Goal: Task Accomplishment & Management: Use online tool/utility

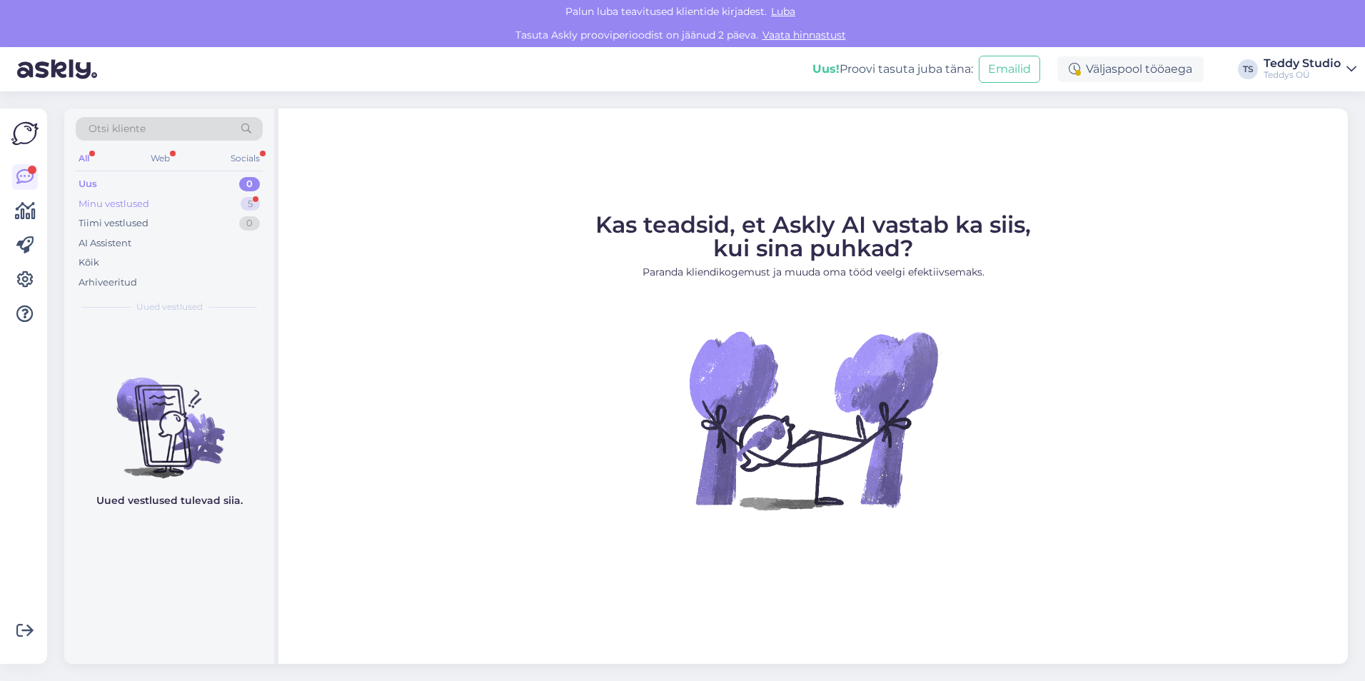
click at [148, 206] on div "Minu vestlused" at bounding box center [114, 204] width 71 height 14
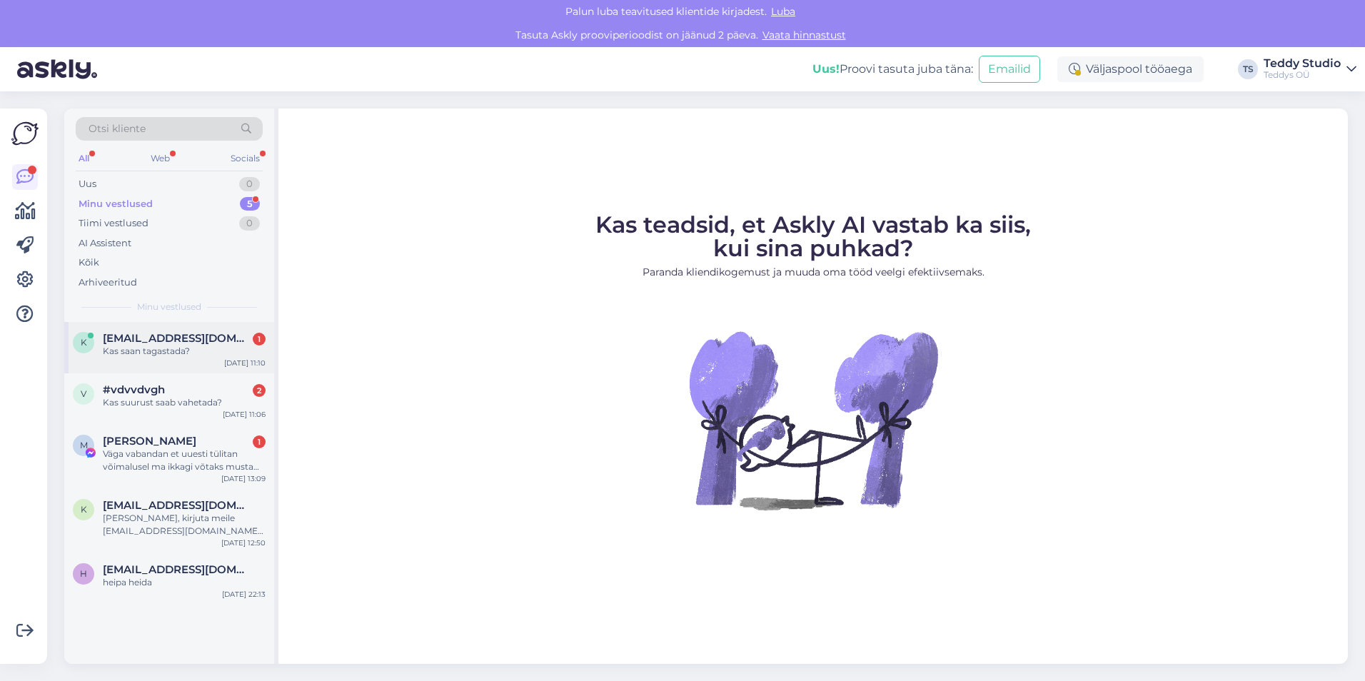
click at [181, 366] on div "k [EMAIL_ADDRESS][DOMAIN_NAME] 1 Kas saan tagastada? [DATE] 11:10" at bounding box center [169, 347] width 210 height 51
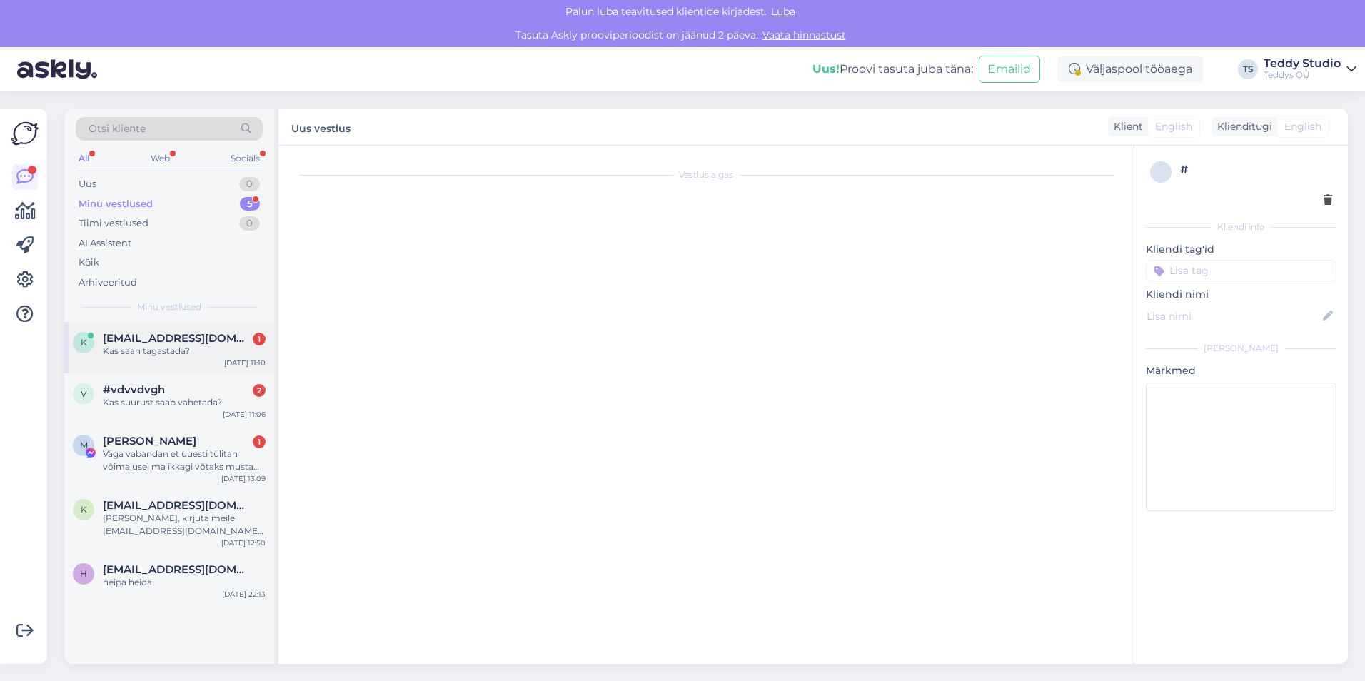
scroll to position [123, 0]
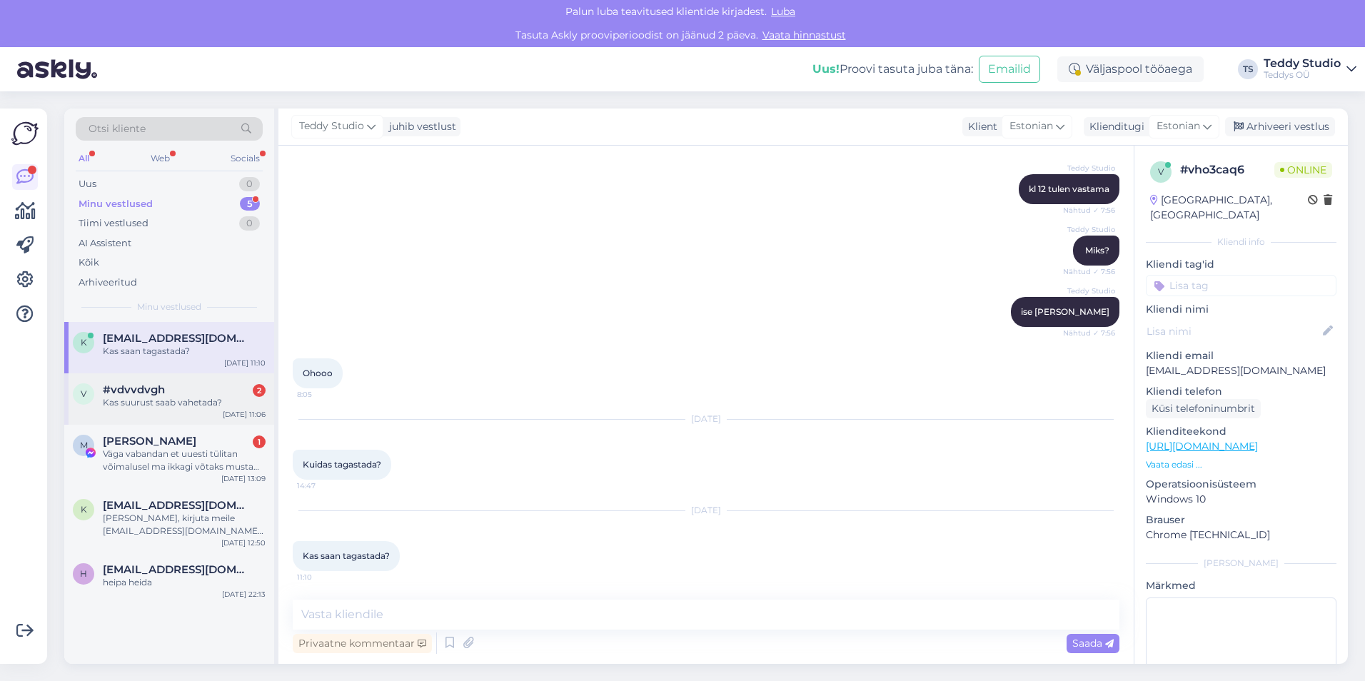
click at [182, 401] on div "Kas suurust saab vahetada?" at bounding box center [184, 402] width 163 height 13
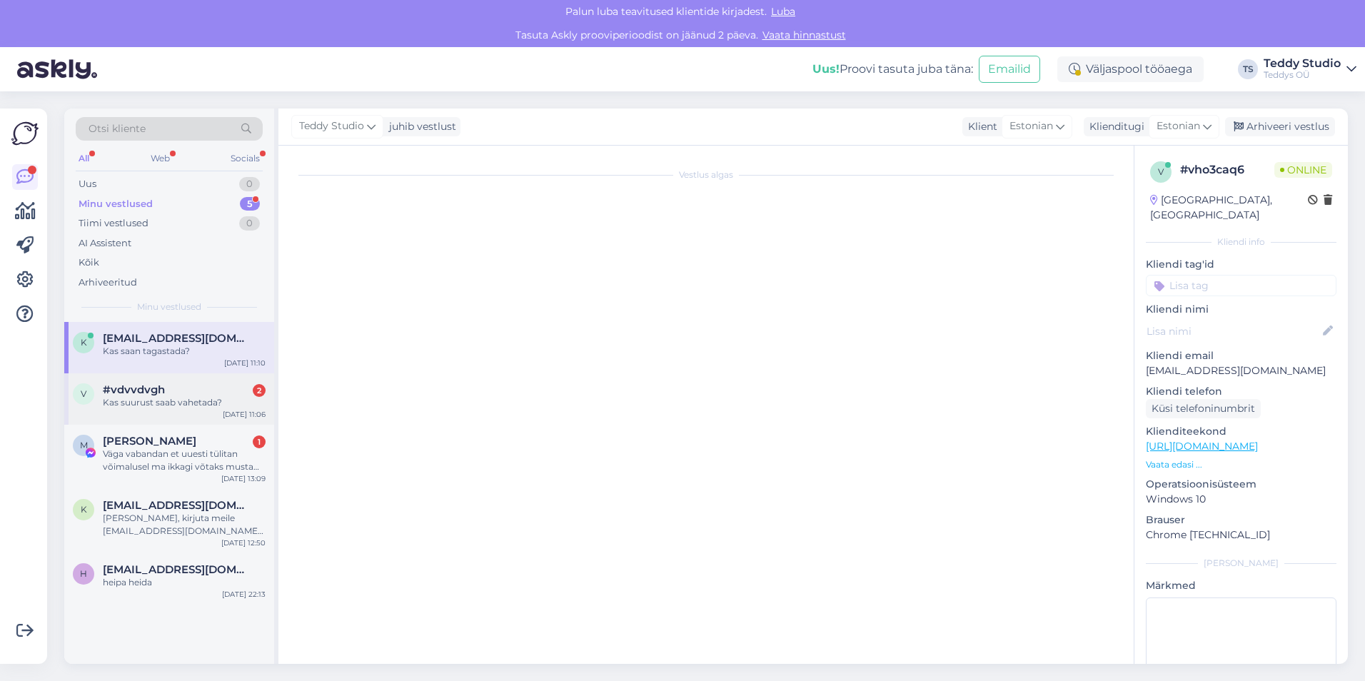
scroll to position [326, 0]
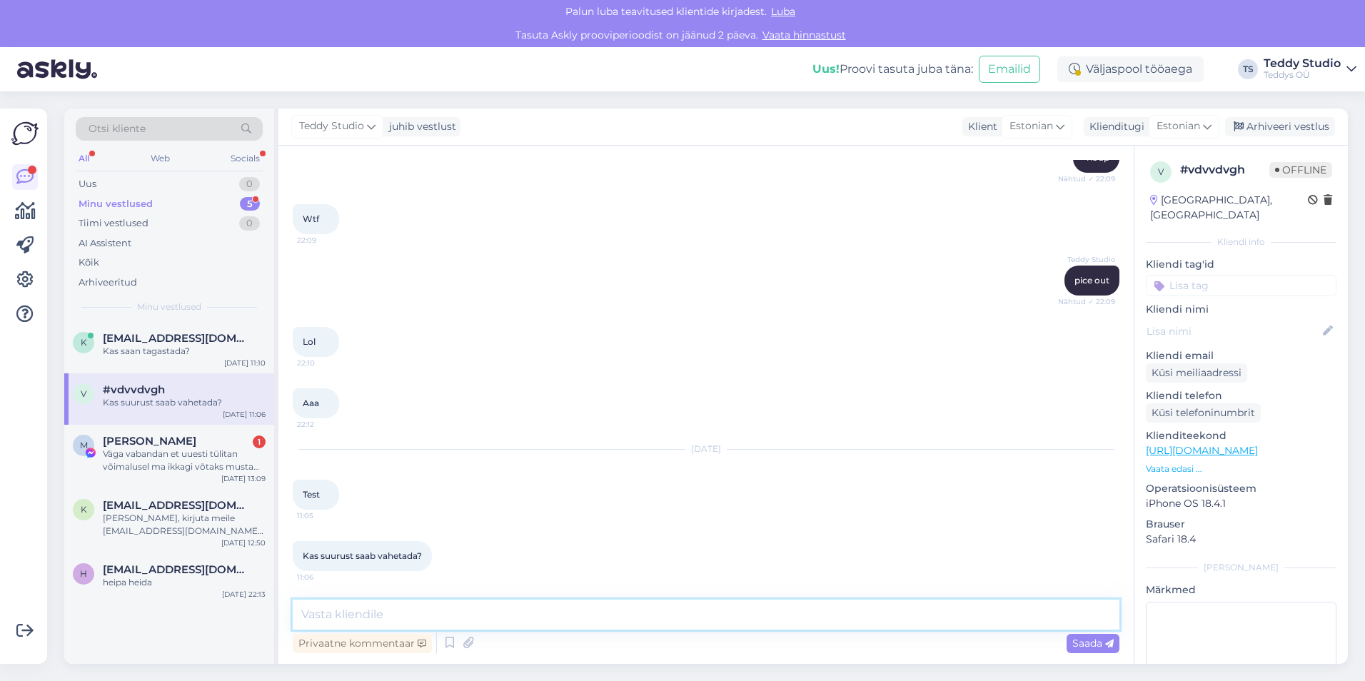
click at [456, 618] on textarea at bounding box center [706, 615] width 827 height 30
type textarea "Test"
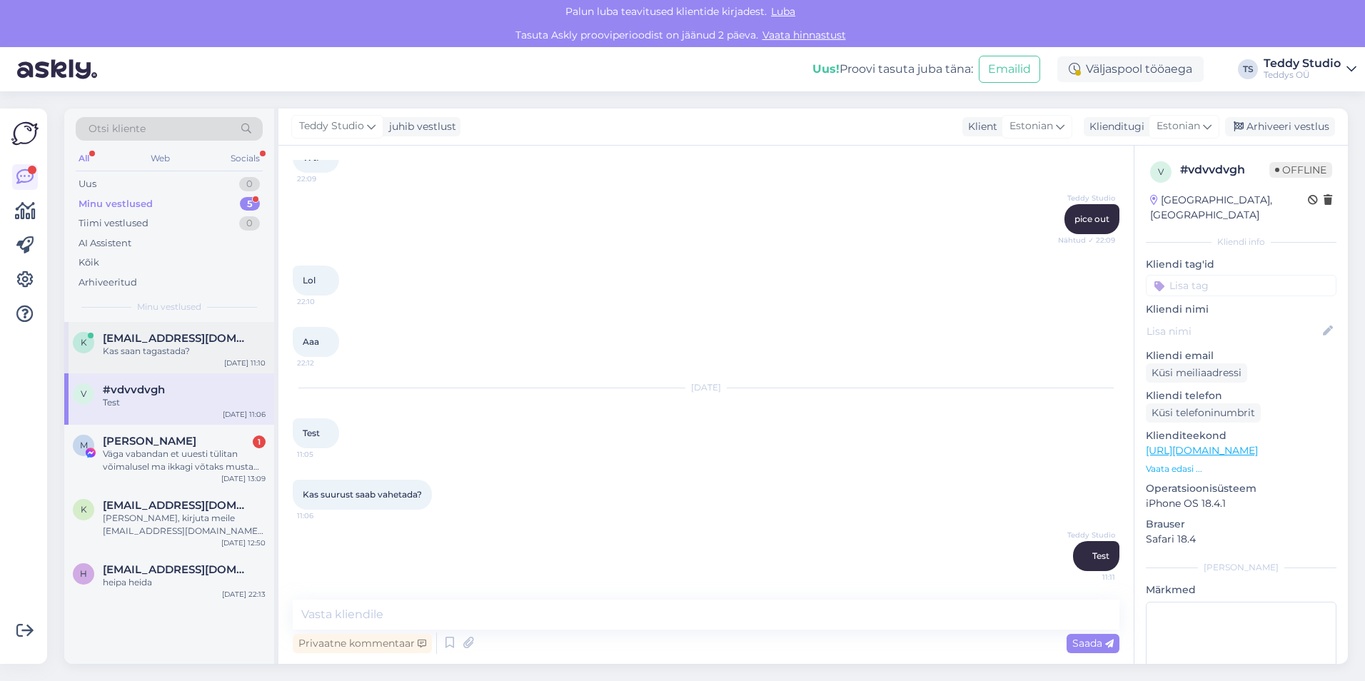
click at [187, 363] on div "k keio.veensalu@gmail.com Kas saan tagastada? Sep 13 11:10" at bounding box center [169, 347] width 210 height 51
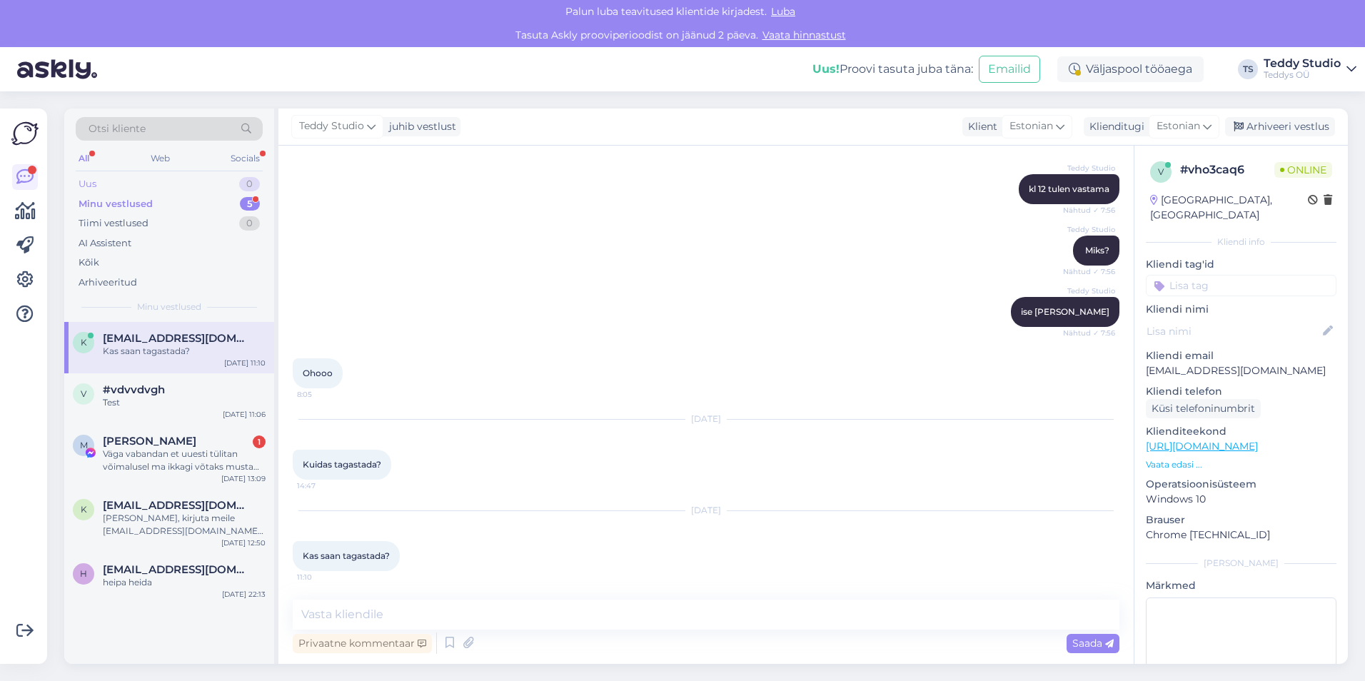
click at [156, 187] on div "Uus 0" at bounding box center [169, 184] width 187 height 20
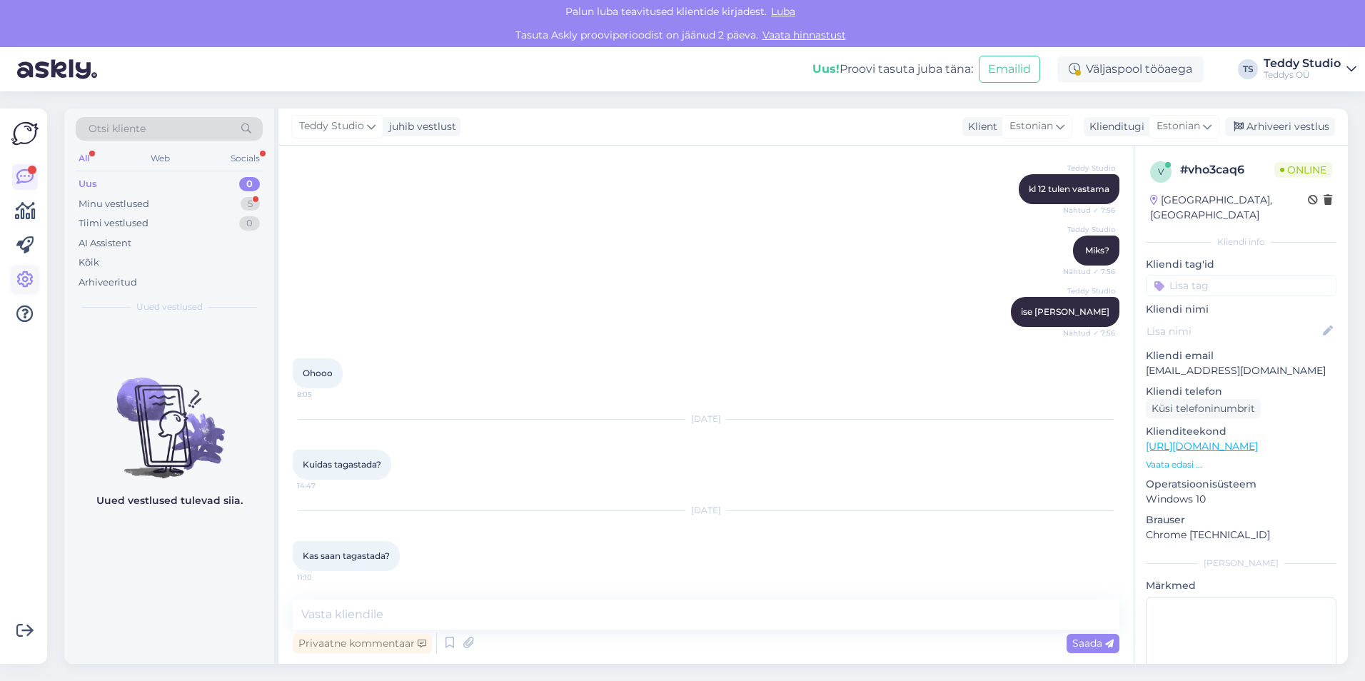
click at [25, 281] on icon at bounding box center [24, 279] width 17 height 17
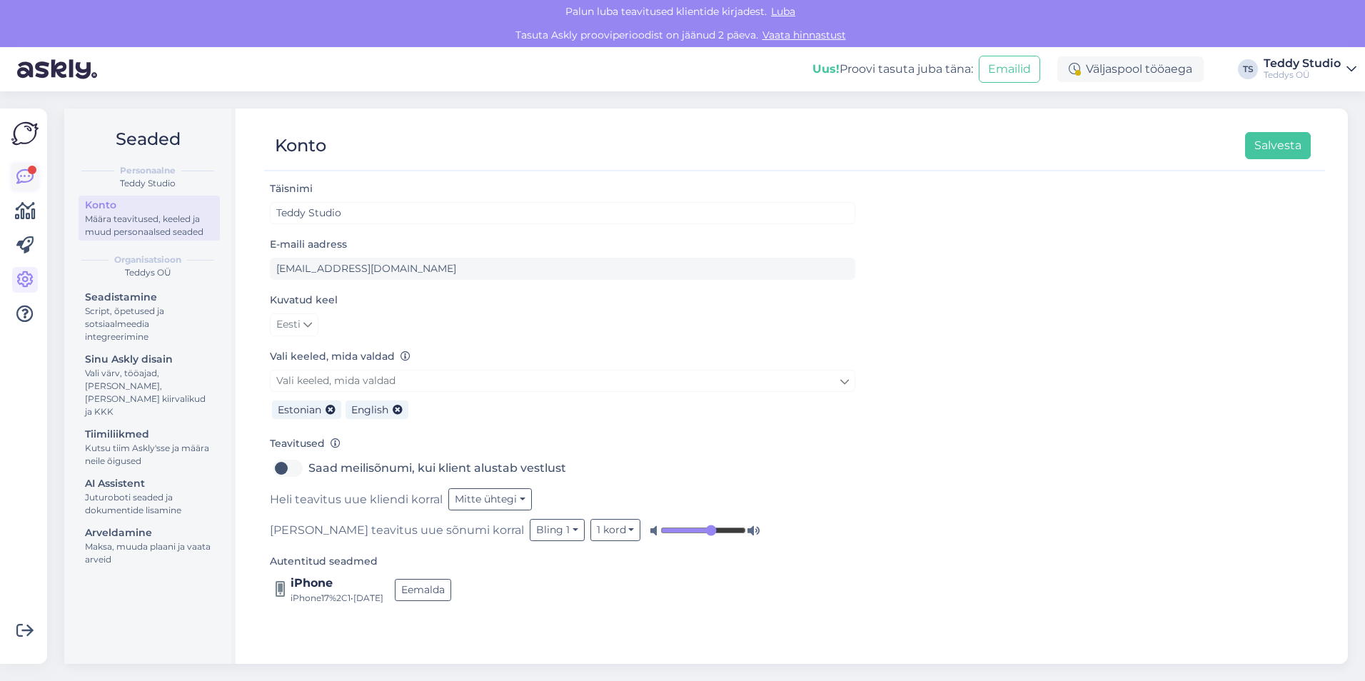
click at [25, 169] on link at bounding box center [25, 177] width 26 height 26
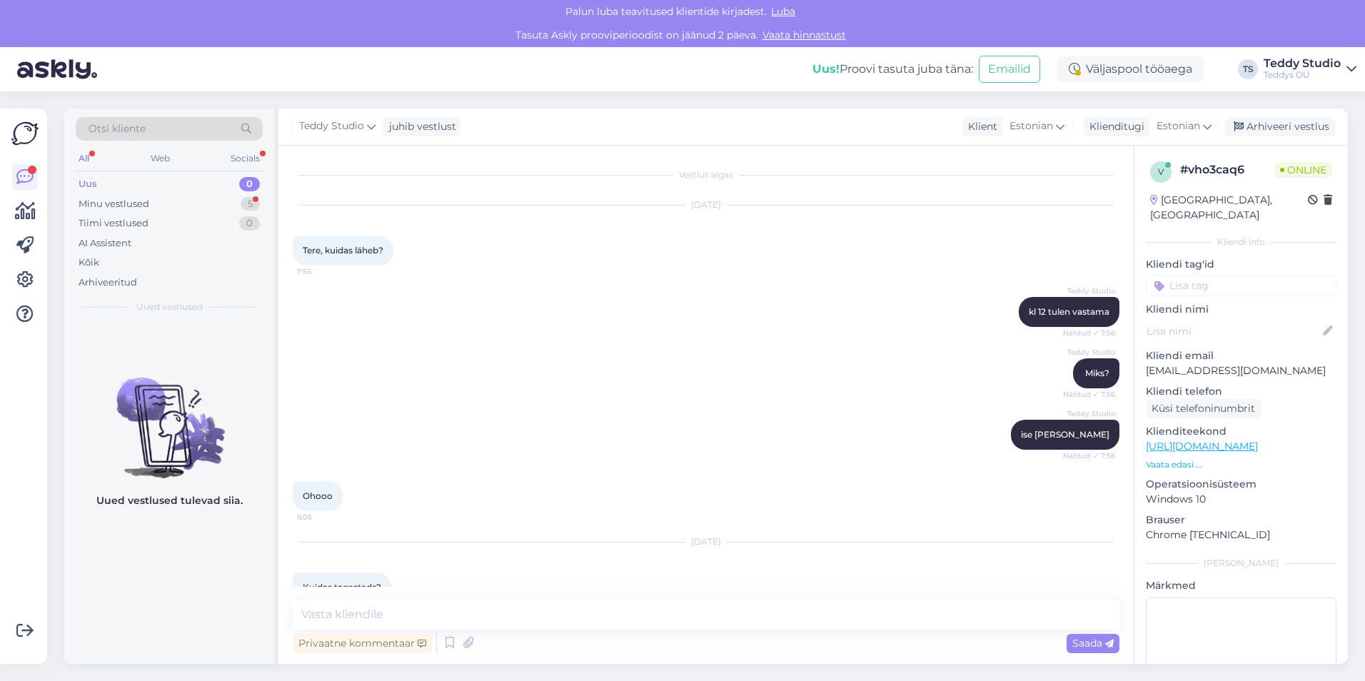
scroll to position [123, 0]
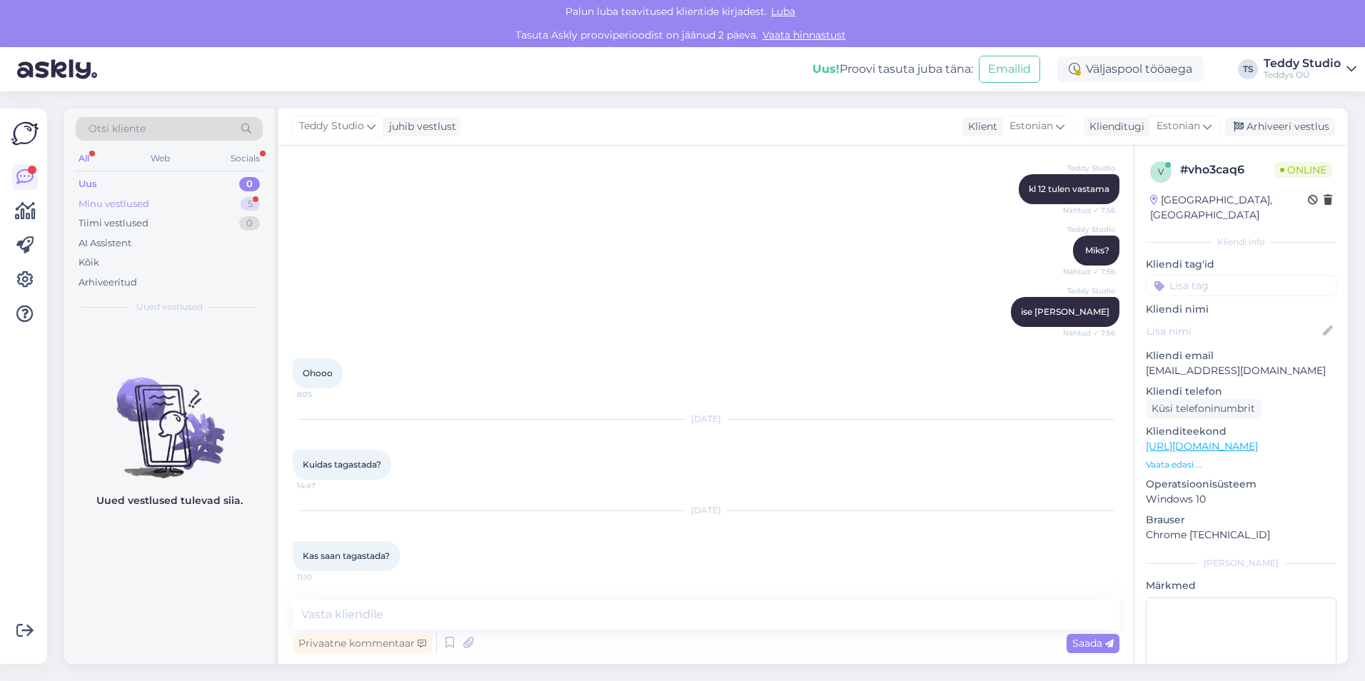
click at [155, 196] on div "Minu vestlused 5" at bounding box center [169, 204] width 187 height 20
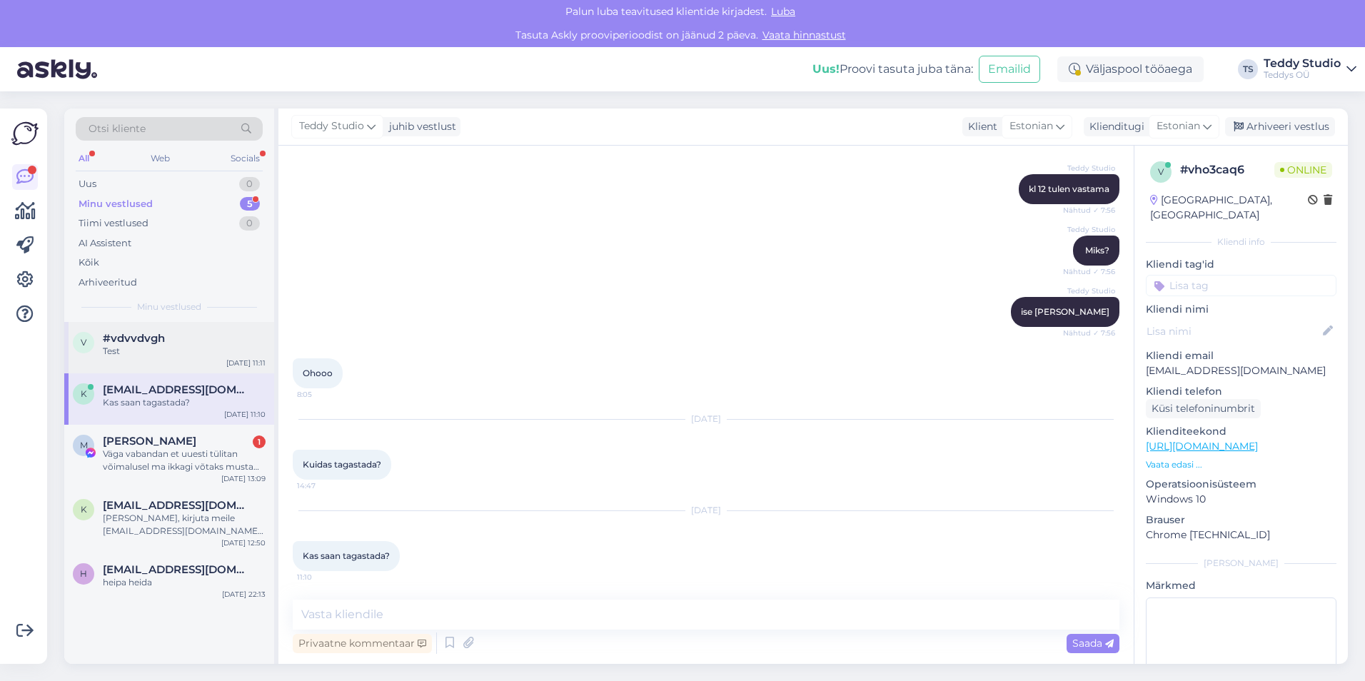
click at [169, 351] on div "Test" at bounding box center [184, 351] width 163 height 13
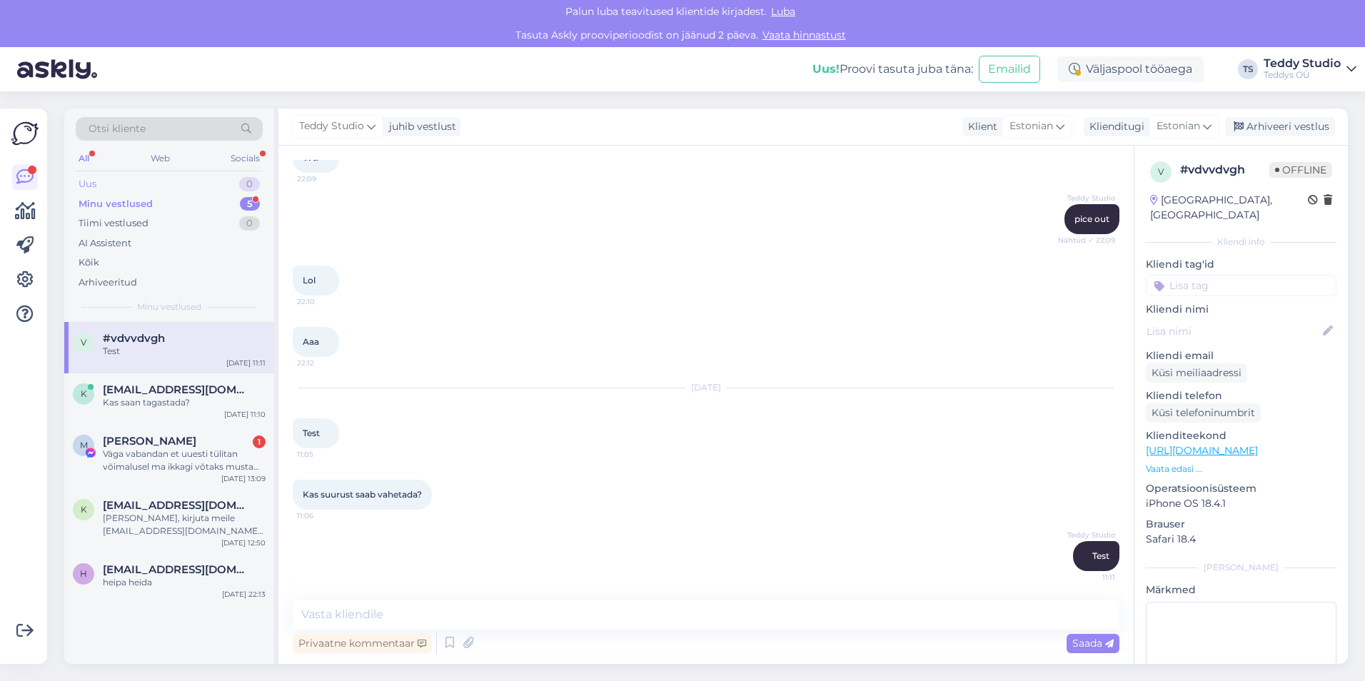
click at [156, 178] on div "Uus 0" at bounding box center [169, 184] width 187 height 20
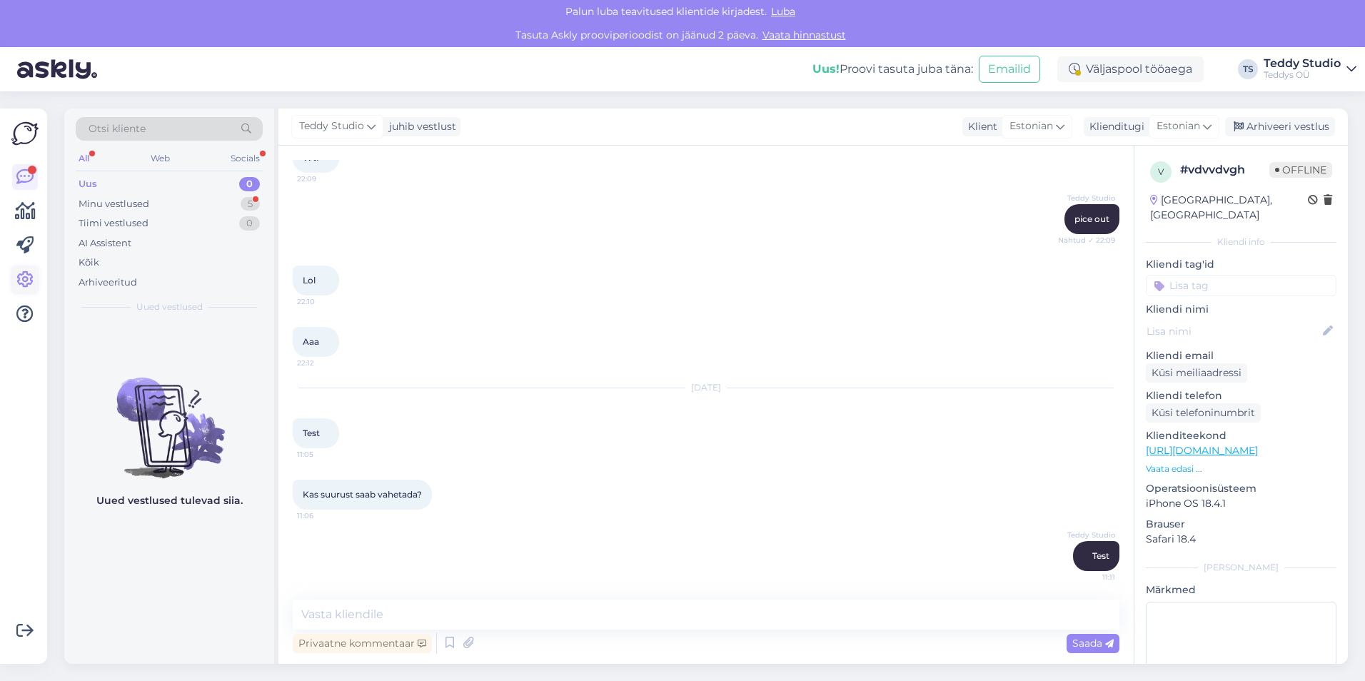
click at [28, 276] on icon at bounding box center [24, 279] width 17 height 17
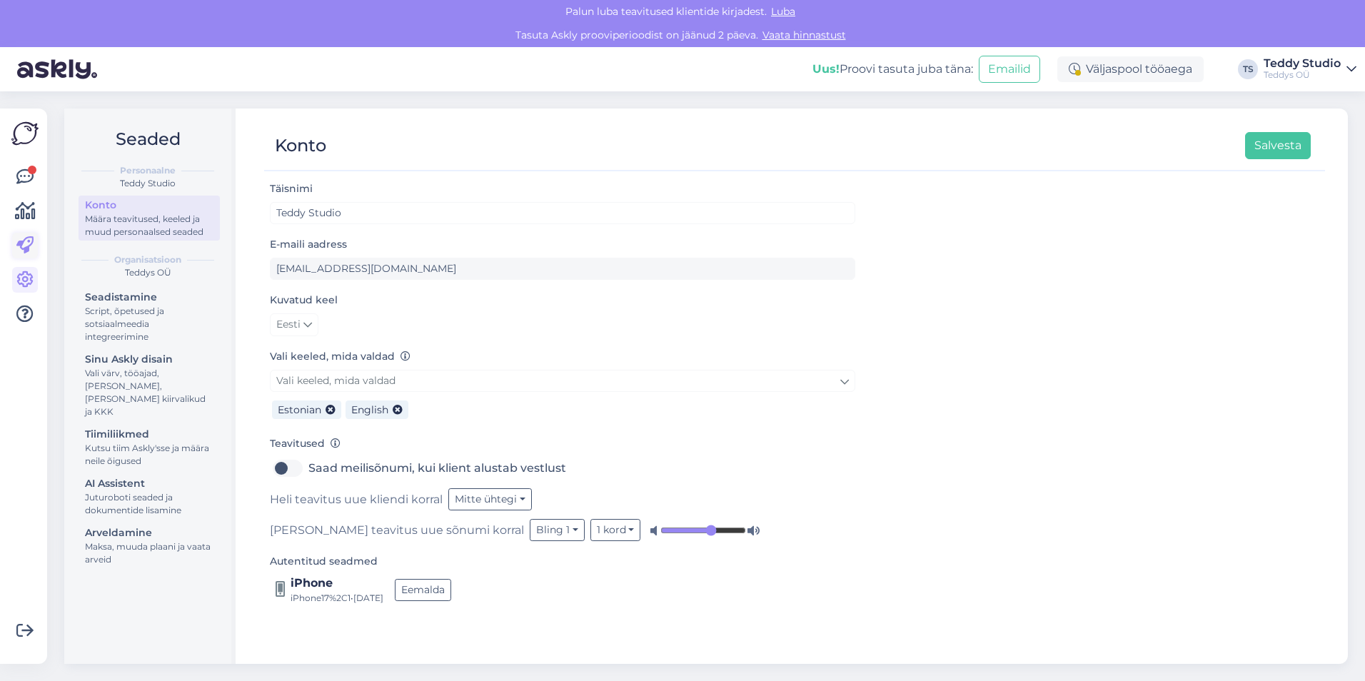
click at [27, 249] on icon at bounding box center [24, 245] width 17 height 17
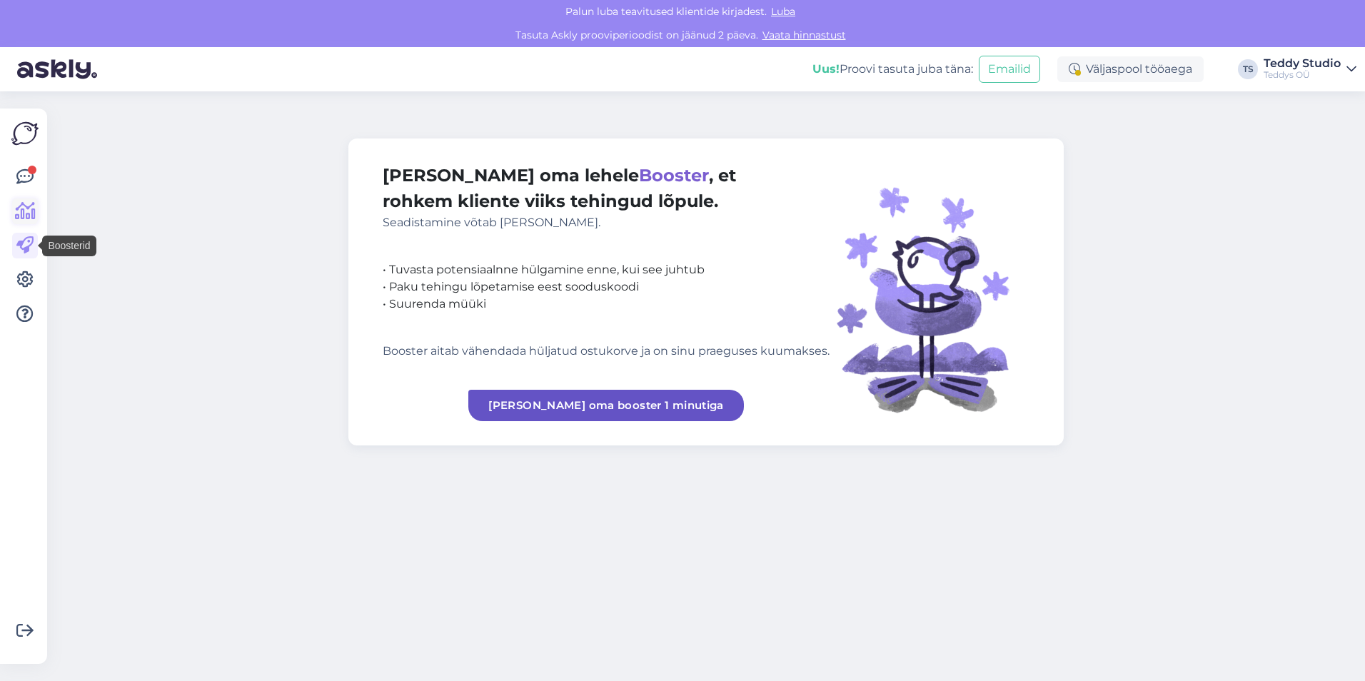
click at [28, 221] on link at bounding box center [25, 212] width 26 height 26
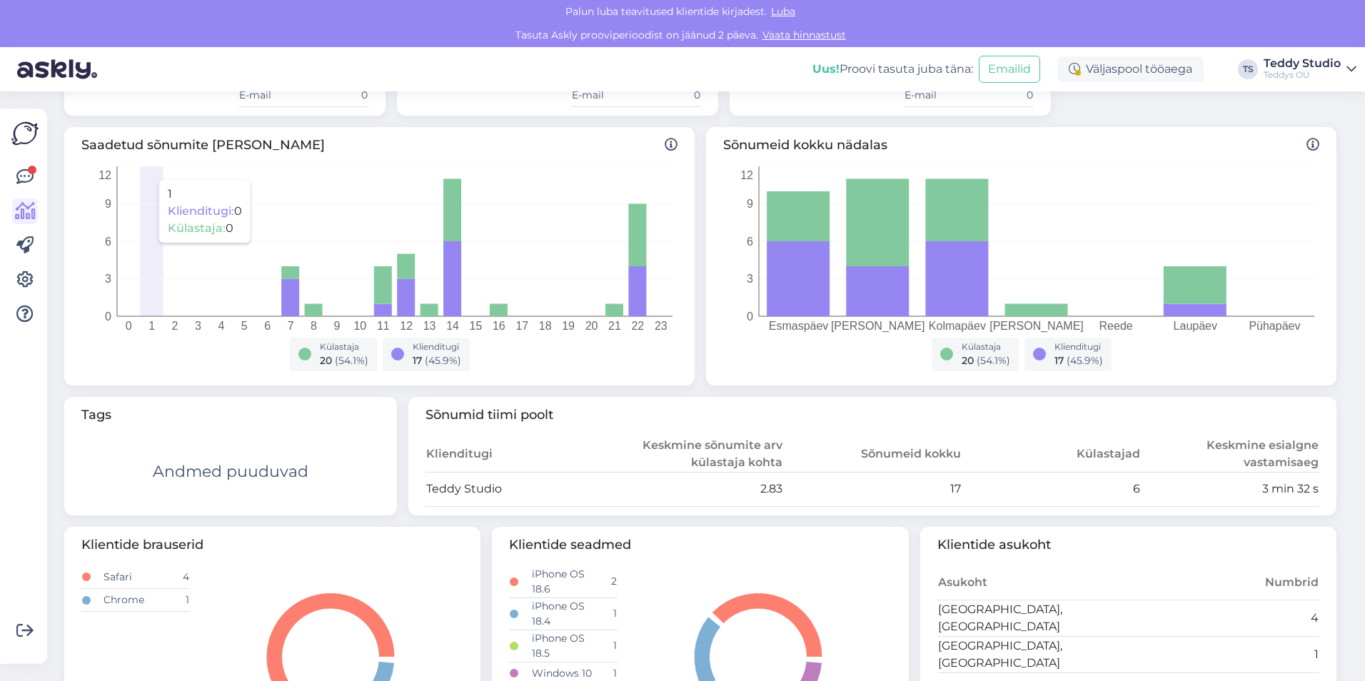
scroll to position [63, 0]
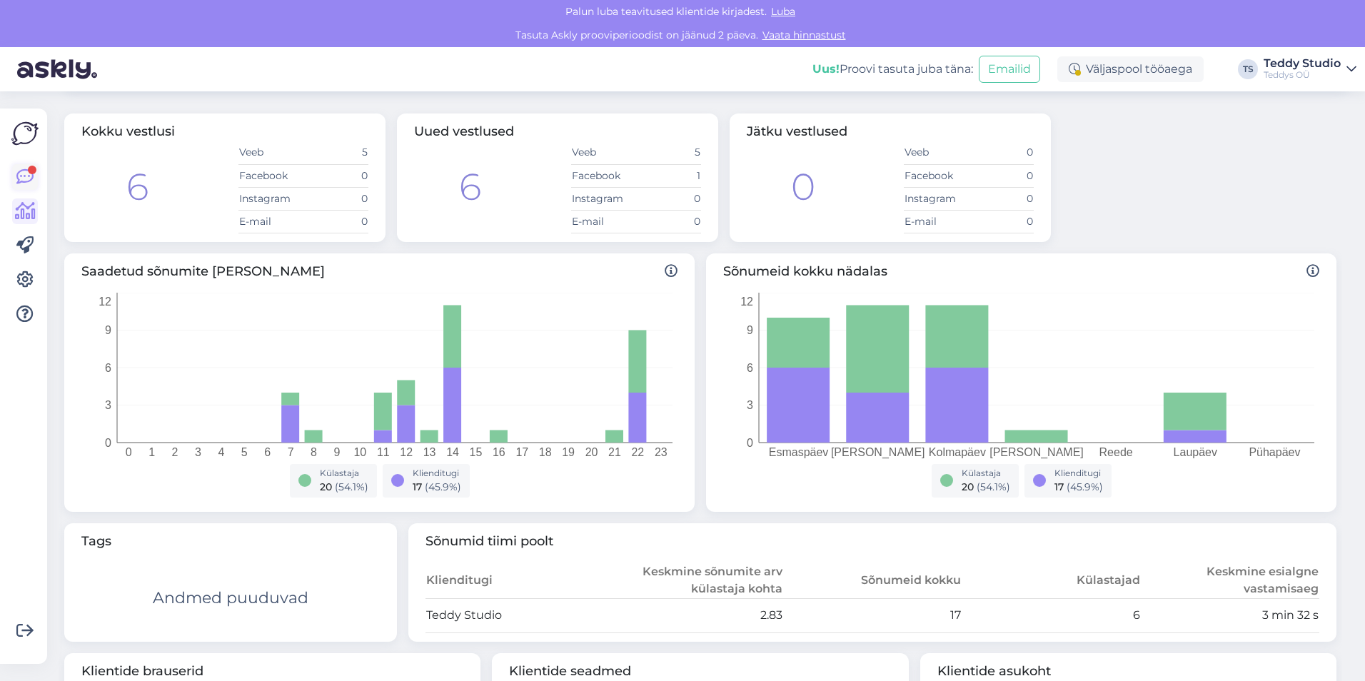
click at [37, 176] on link at bounding box center [25, 177] width 26 height 26
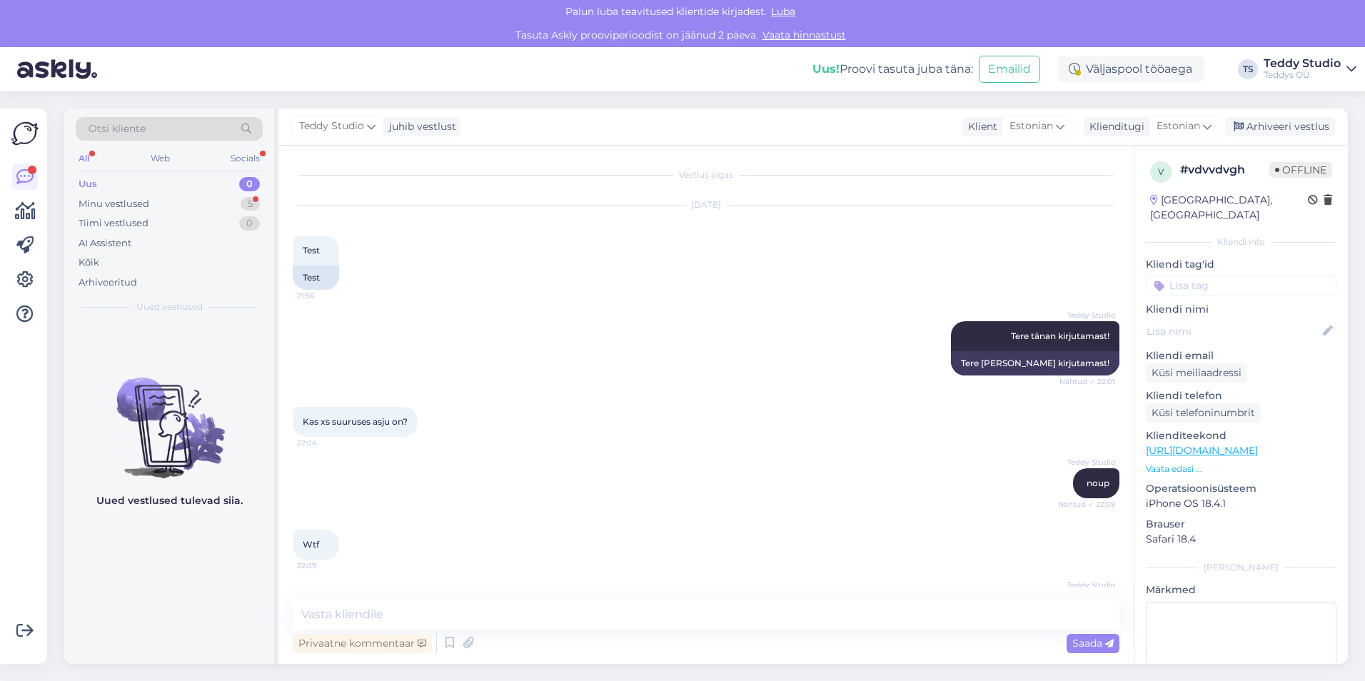
scroll to position [387, 0]
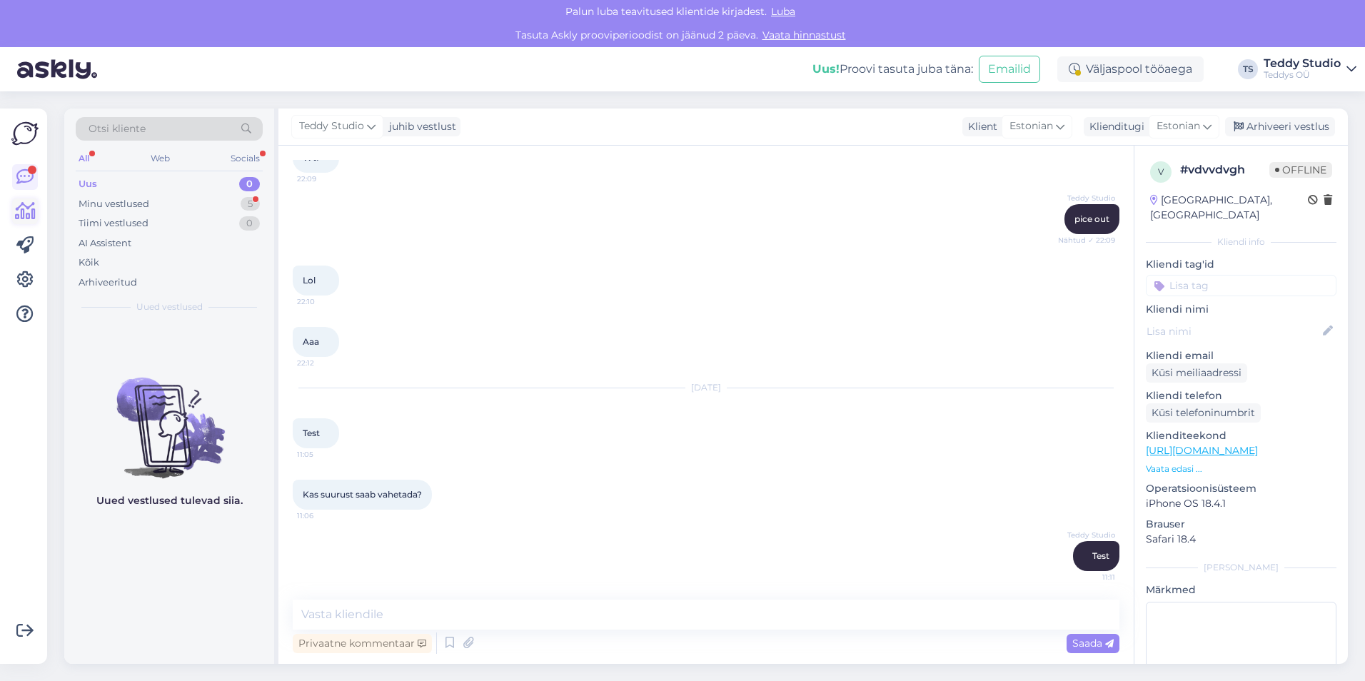
click at [27, 211] on icon at bounding box center [25, 211] width 21 height 17
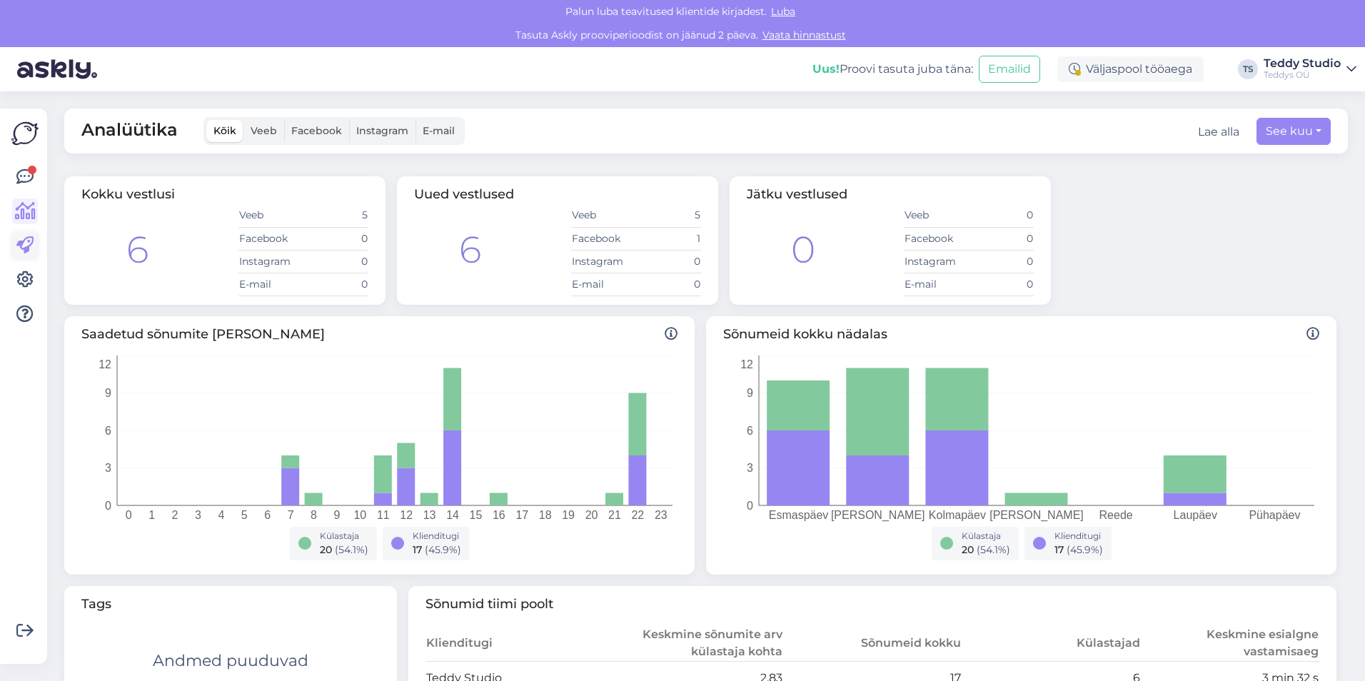
click at [22, 245] on icon at bounding box center [24, 245] width 17 height 17
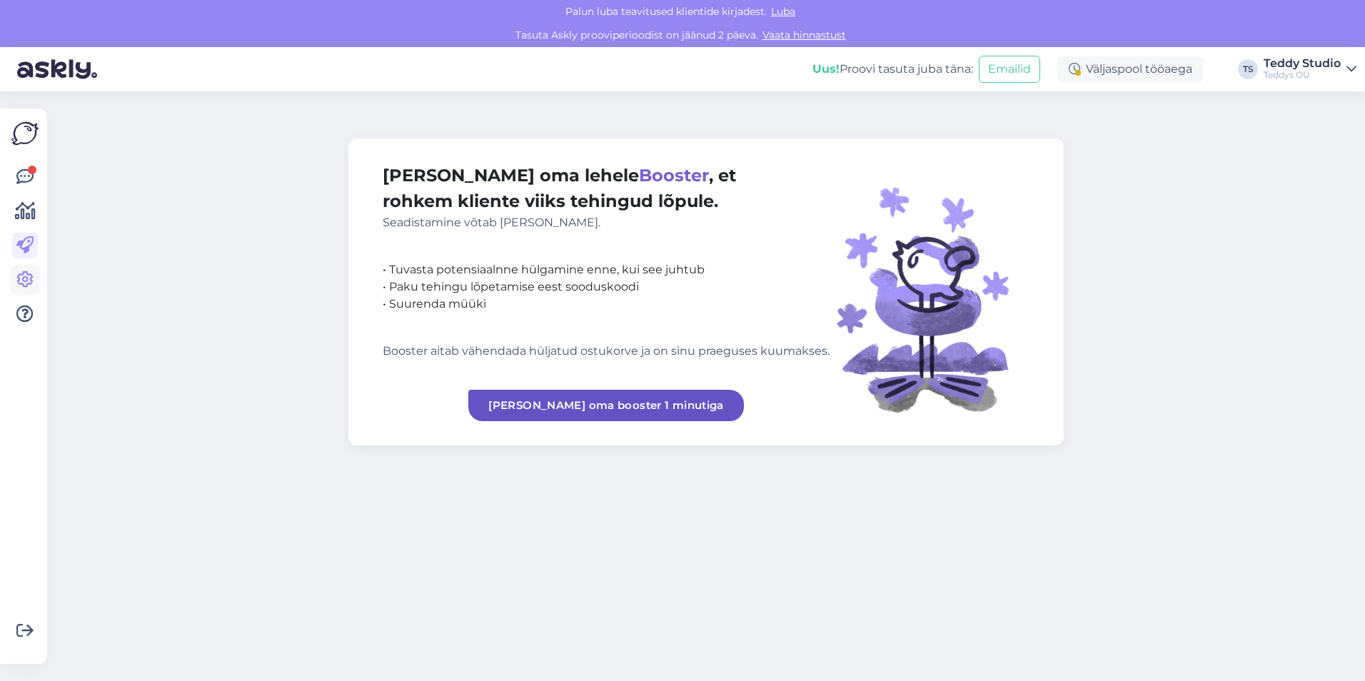
click at [26, 280] on icon at bounding box center [24, 279] width 17 height 17
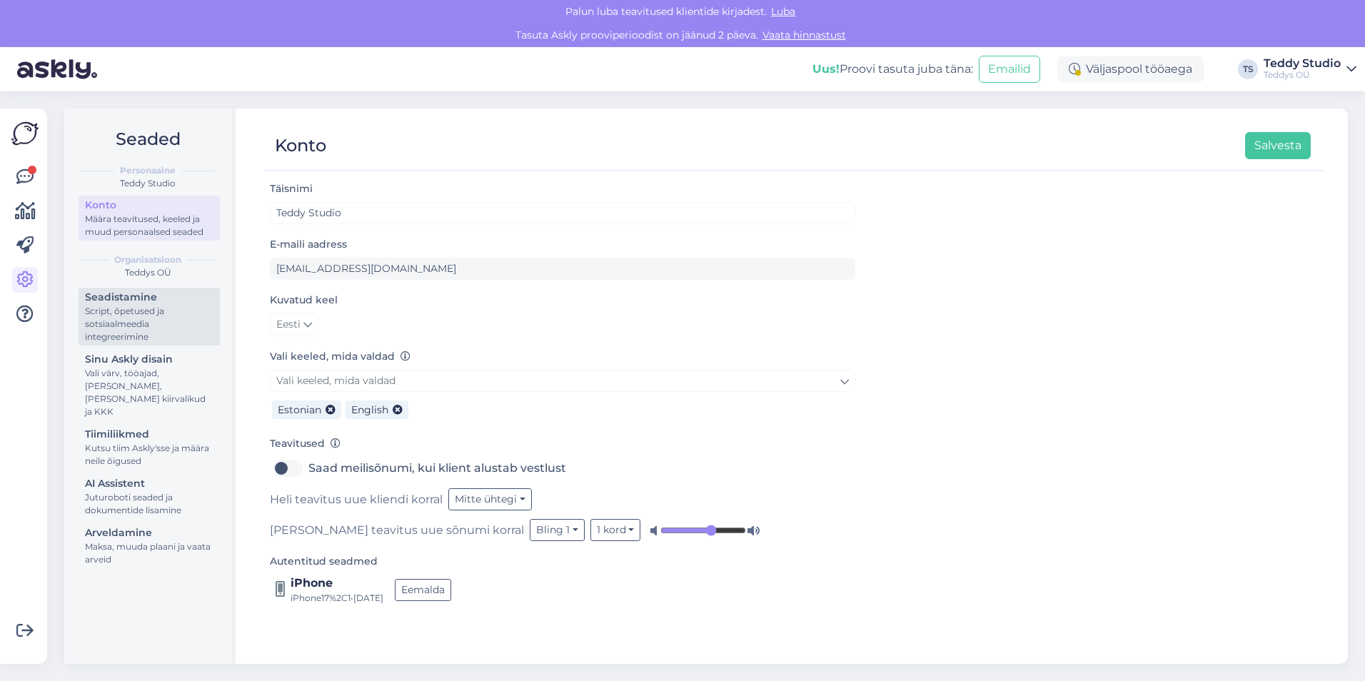
click at [142, 334] on div "Script, õpetused ja sotsiaalmeedia integreerimine" at bounding box center [149, 324] width 129 height 39
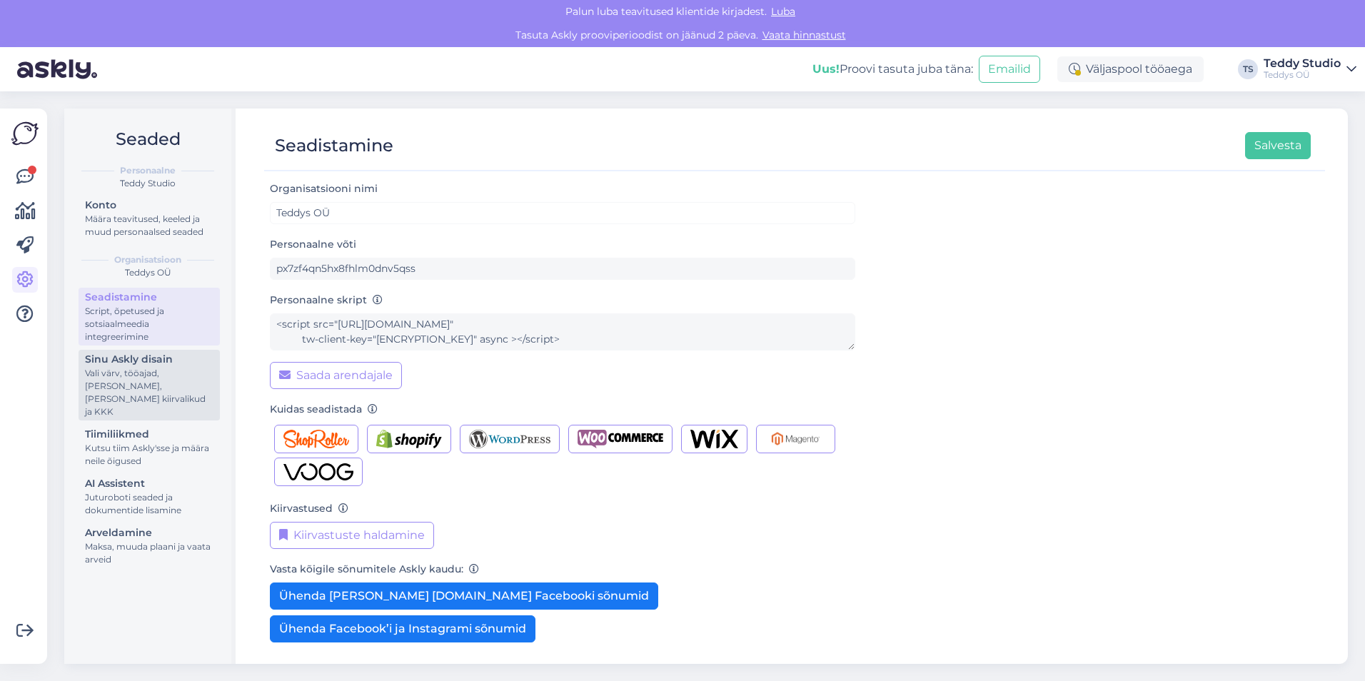
click at [130, 361] on div "Sinu Askly disain" at bounding box center [149, 359] width 129 height 15
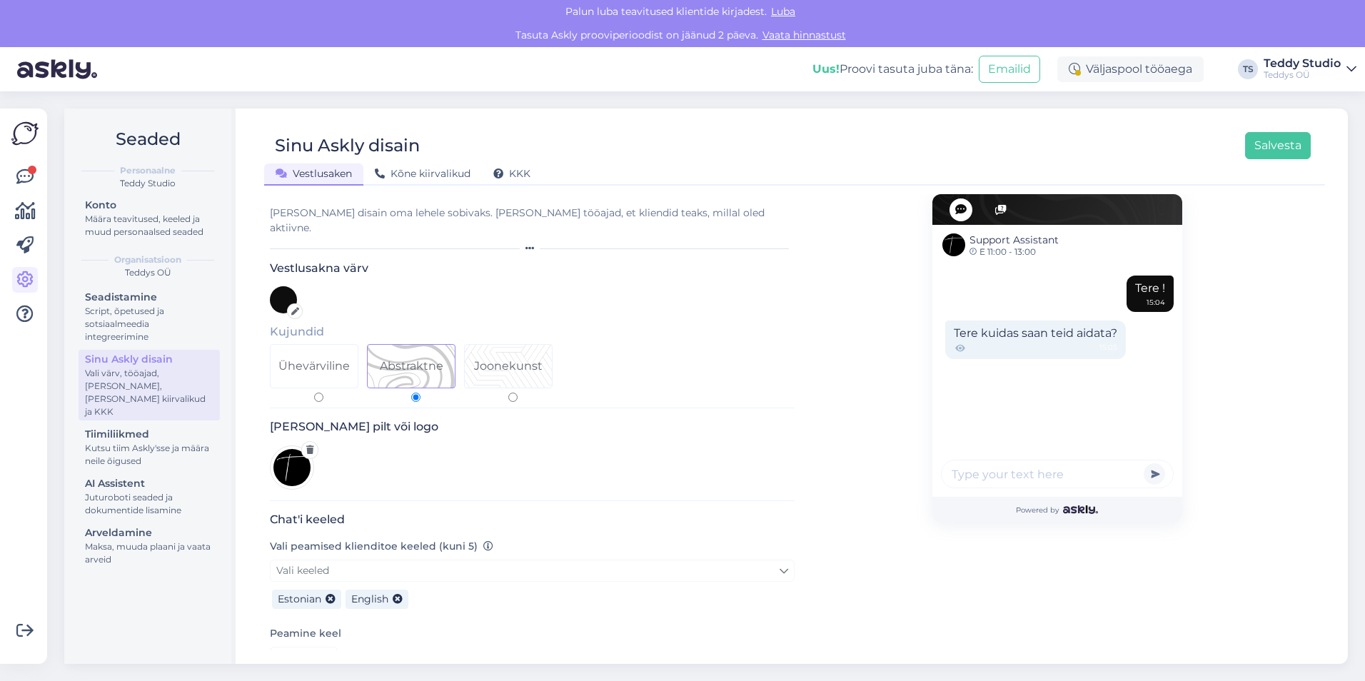
click at [121, 409] on div "Seadistamine Script, õpetused ja sotsiaalmeedia integreerimine Sinu Askly disai…" at bounding box center [149, 430] width 141 height 285
click at [121, 442] on div "Kutsu tiim Askly'sse ja määra neile õigused" at bounding box center [149, 455] width 129 height 26
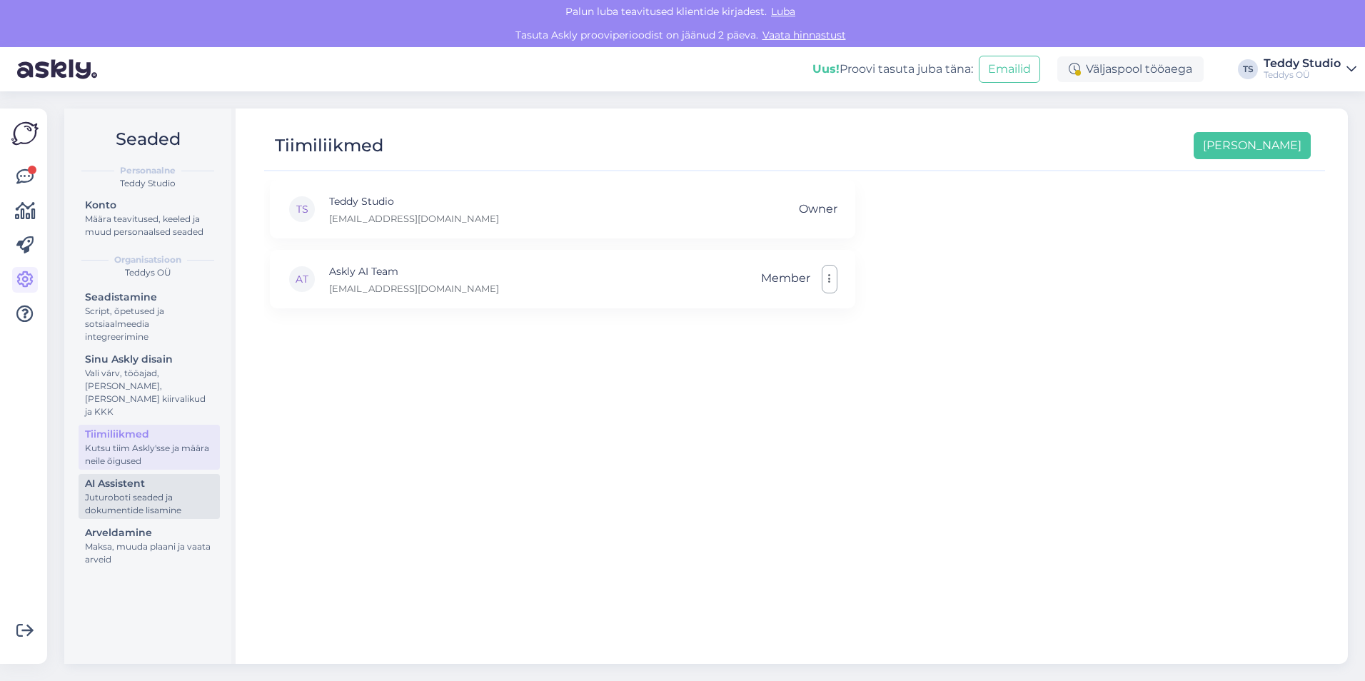
click at [135, 478] on div "AI Assistent" at bounding box center [149, 483] width 129 height 15
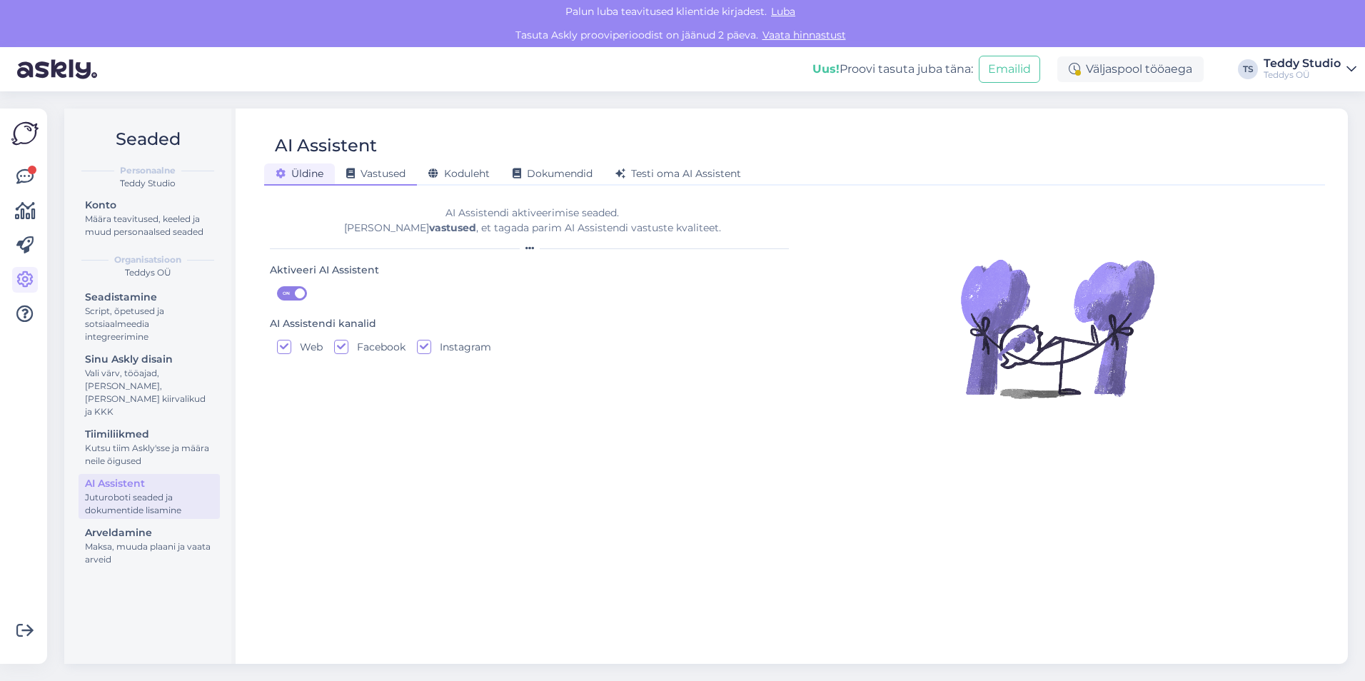
click at [396, 175] on span "Vastused" at bounding box center [375, 173] width 59 height 13
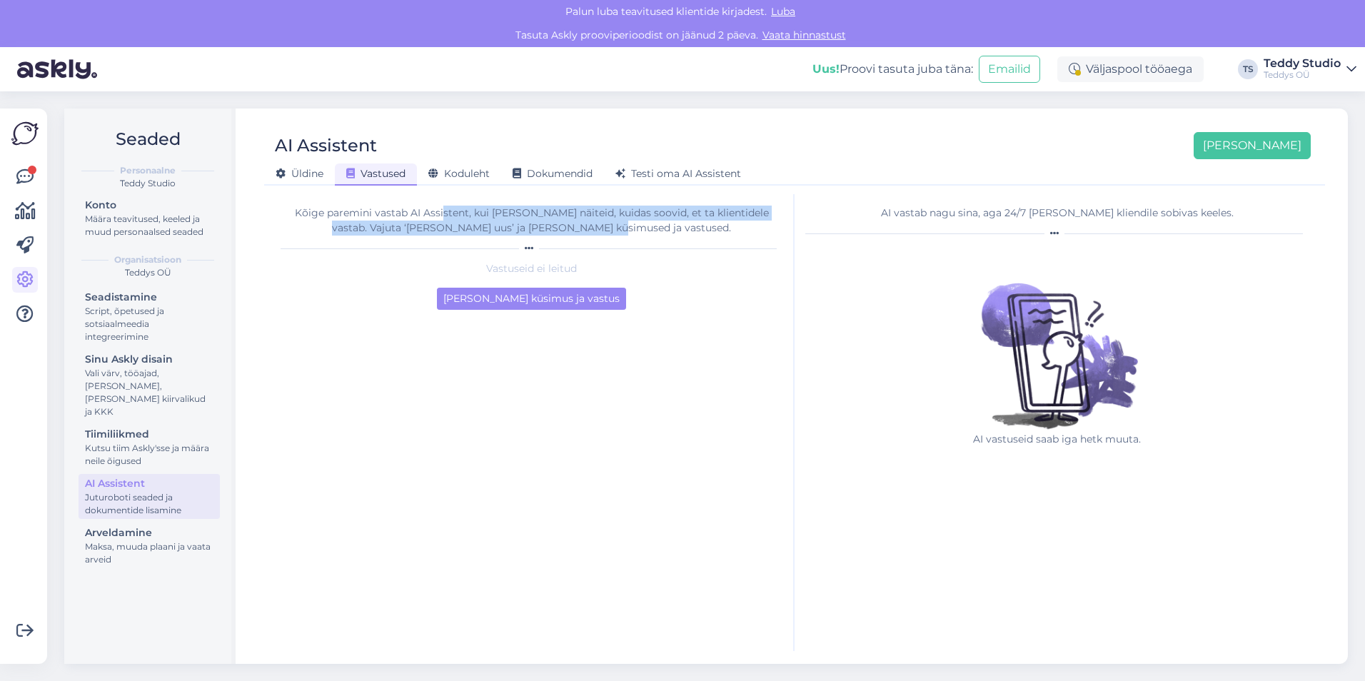
drag, startPoint x: 455, startPoint y: 209, endPoint x: 670, endPoint y: 230, distance: 216.0
click at [670, 230] on div "Kõige paremini vastab AI Assistent, kui lisad talle näiteid, kuidas soovid, et …" at bounding box center [532, 221] width 502 height 30
drag, startPoint x: 670, startPoint y: 230, endPoint x: 658, endPoint y: 225, distance: 12.5
click at [670, 230] on div "Kõige paremini vastab AI Assistent, kui lisad talle näiteid, kuidas soovid, et …" at bounding box center [532, 221] width 502 height 30
drag, startPoint x: 644, startPoint y: 221, endPoint x: 466, endPoint y: 225, distance: 178.6
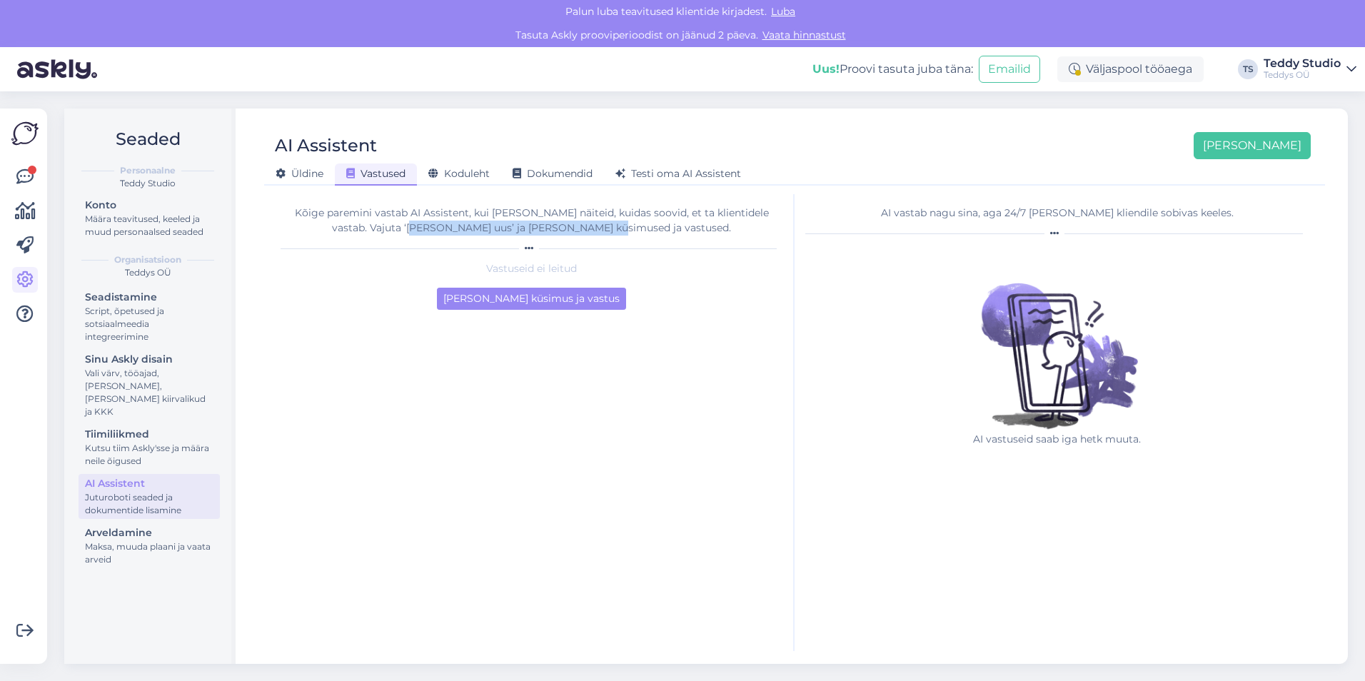
click at [466, 225] on div "Kõige paremini vastab AI Assistent, kui lisad talle näiteid, kuidas soovid, et …" at bounding box center [532, 221] width 502 height 30
click at [462, 225] on div "Kõige paremini vastab AI Assistent, kui lisad talle näiteid, kuidas soovid, et …" at bounding box center [532, 221] width 502 height 30
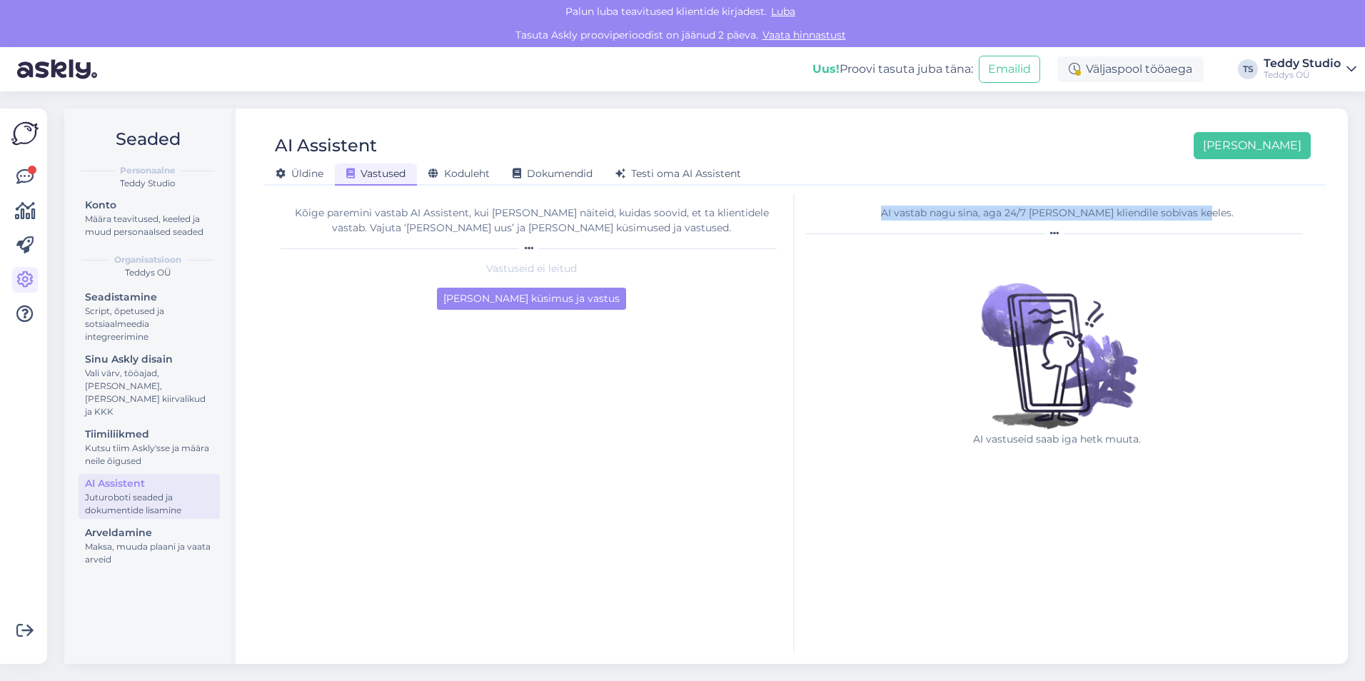
drag, startPoint x: 881, startPoint y: 215, endPoint x: 1271, endPoint y: 212, distance: 390.7
click at [1271, 212] on div "AI vastab nagu sina, aga 24/7 ja igale kliendile sobivas keeles." at bounding box center [1057, 213] width 503 height 15
drag, startPoint x: 1261, startPoint y: 212, endPoint x: 917, endPoint y: 216, distance: 344.3
click at [917, 216] on div "AI vastab nagu sina, aga 24/7 ja igale kliendile sobivas keeles." at bounding box center [1057, 213] width 503 height 15
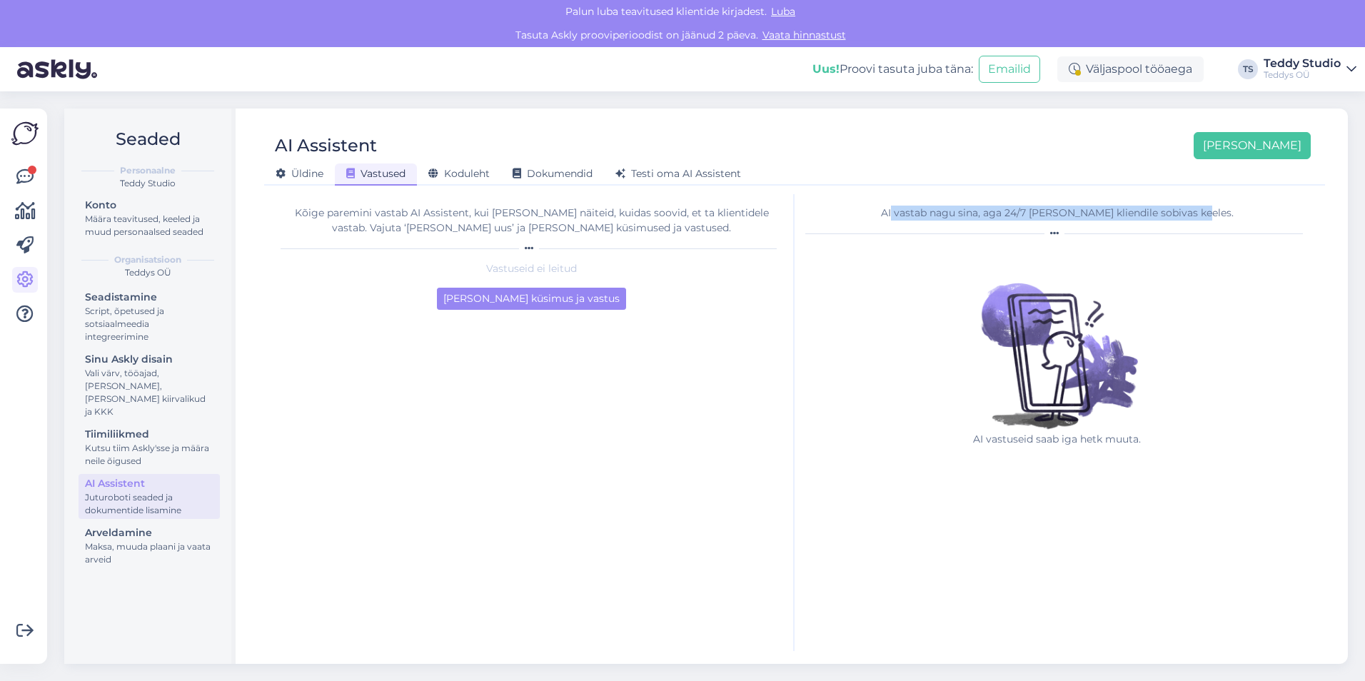
click at [917, 216] on div "AI vastab nagu sina, aga 24/7 ja igale kliendile sobivas keeles." at bounding box center [1057, 213] width 503 height 15
click at [476, 174] on span "Koduleht" at bounding box center [458, 173] width 61 height 13
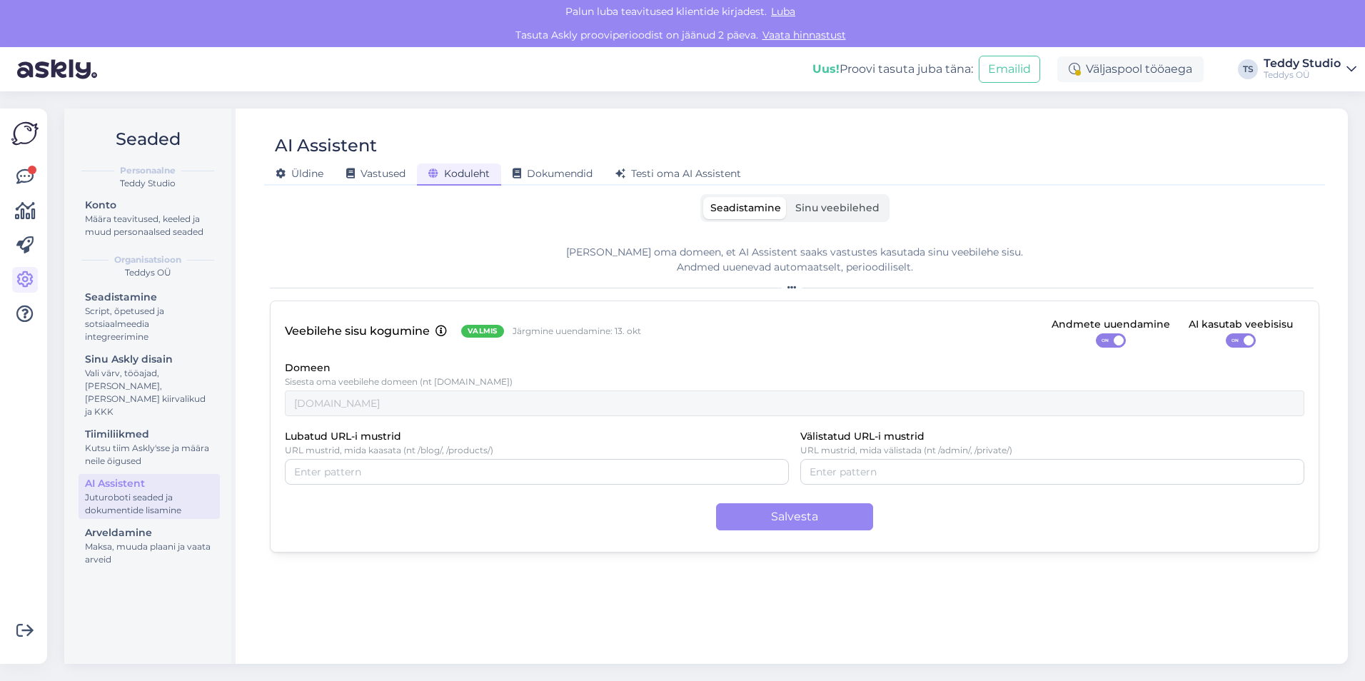
click at [810, 207] on span "Sinu veebilehed" at bounding box center [838, 207] width 84 height 13
click at [788, 197] on input "Sinu veebilehed" at bounding box center [788, 197] width 0 height 0
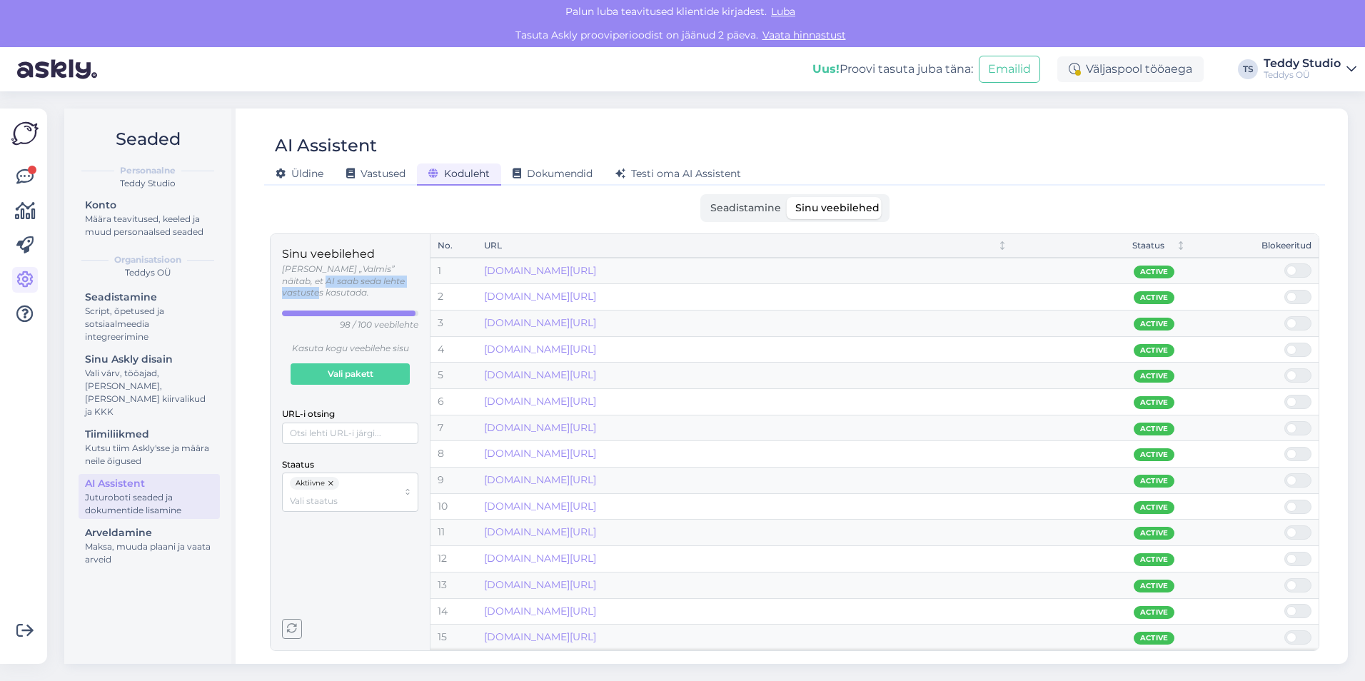
drag, startPoint x: 287, startPoint y: 283, endPoint x: 409, endPoint y: 281, distance: 122.1
click at [409, 281] on p "Olek „Valmis” näitab, et AI saab seda lehte vastustes kasutada." at bounding box center [350, 282] width 136 height 36
drag, startPoint x: 326, startPoint y: 310, endPoint x: 425, endPoint y: 308, distance: 99.3
click at [425, 308] on div "Sinu veebilehed Olek „Valmis” näitab, et AI saab seda lehte vastustes kasutada.…" at bounding box center [351, 442] width 160 height 416
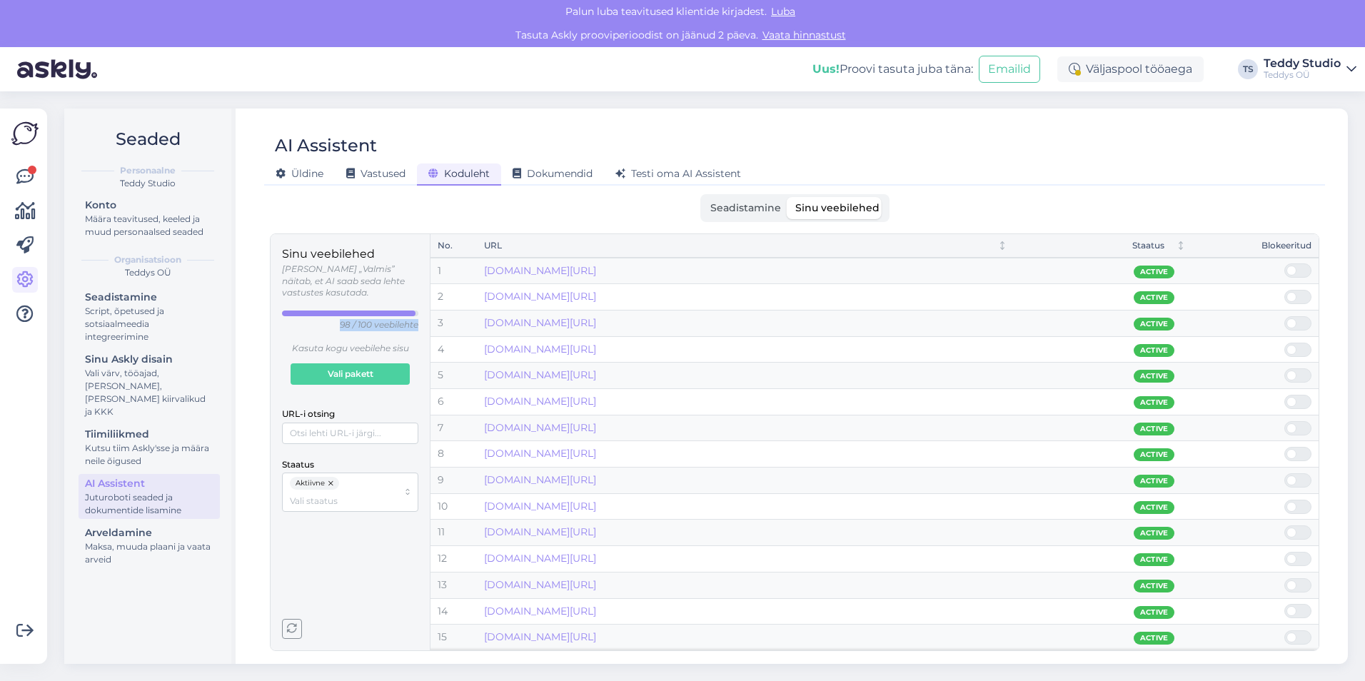
click at [425, 308] on div "Sinu veebilehed Olek „Valmis” näitab, et AI saab seda lehte vastustes kasutada.…" at bounding box center [351, 442] width 160 height 416
click at [596, 171] on div "Dokumendid" at bounding box center [552, 175] width 103 height 22
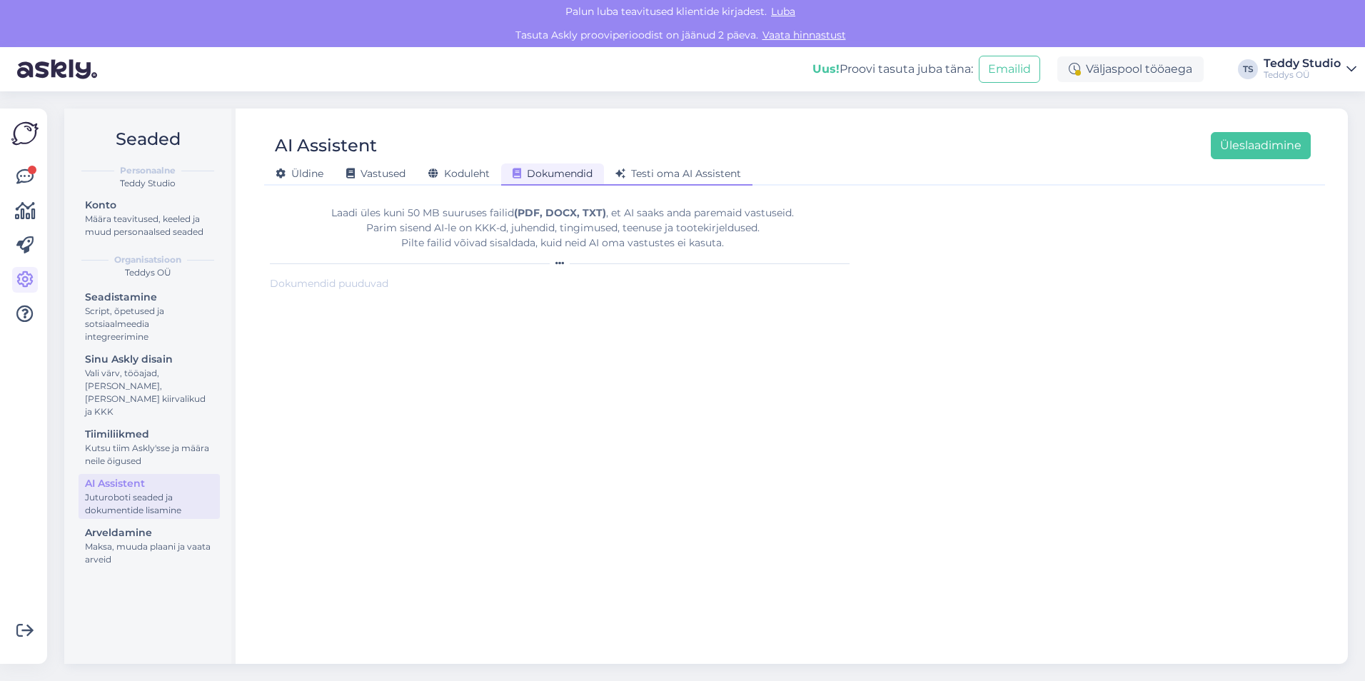
click at [665, 172] on span "Testi oma AI Assistent" at bounding box center [679, 173] width 126 height 13
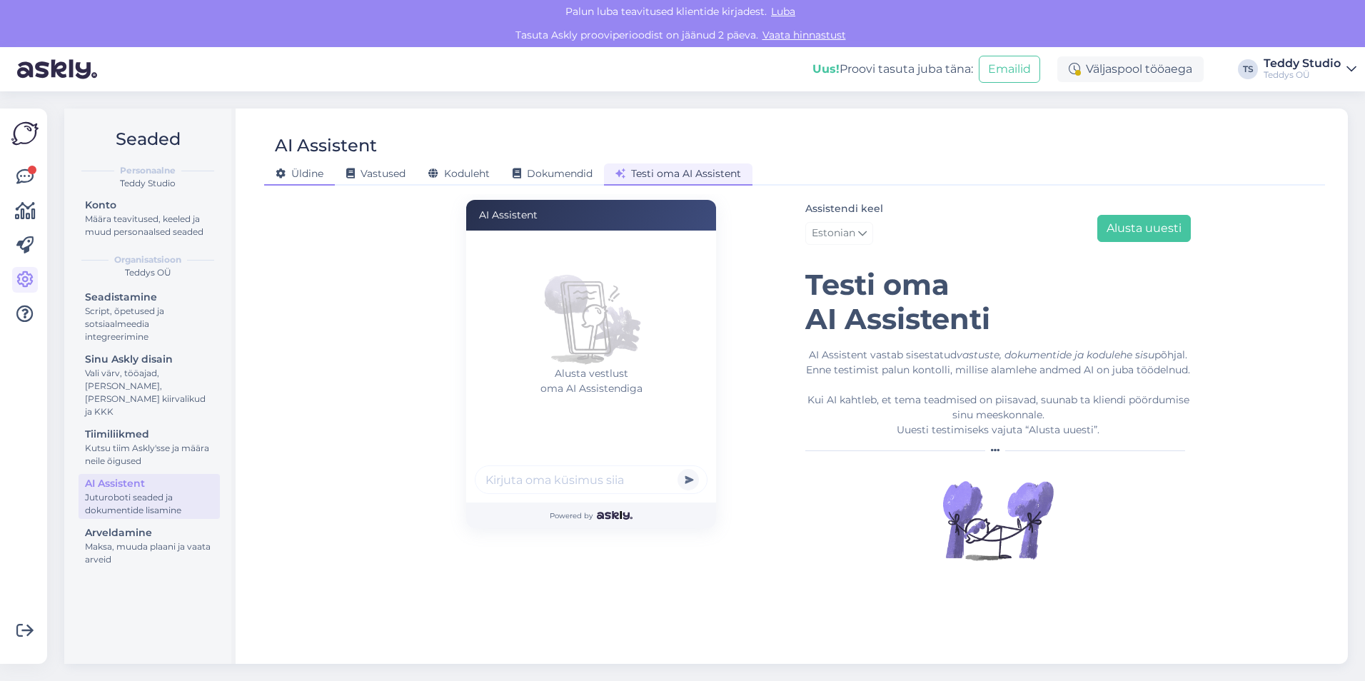
click at [311, 172] on span "Üldine" at bounding box center [300, 173] width 48 height 13
